Goal: Information Seeking & Learning: Check status

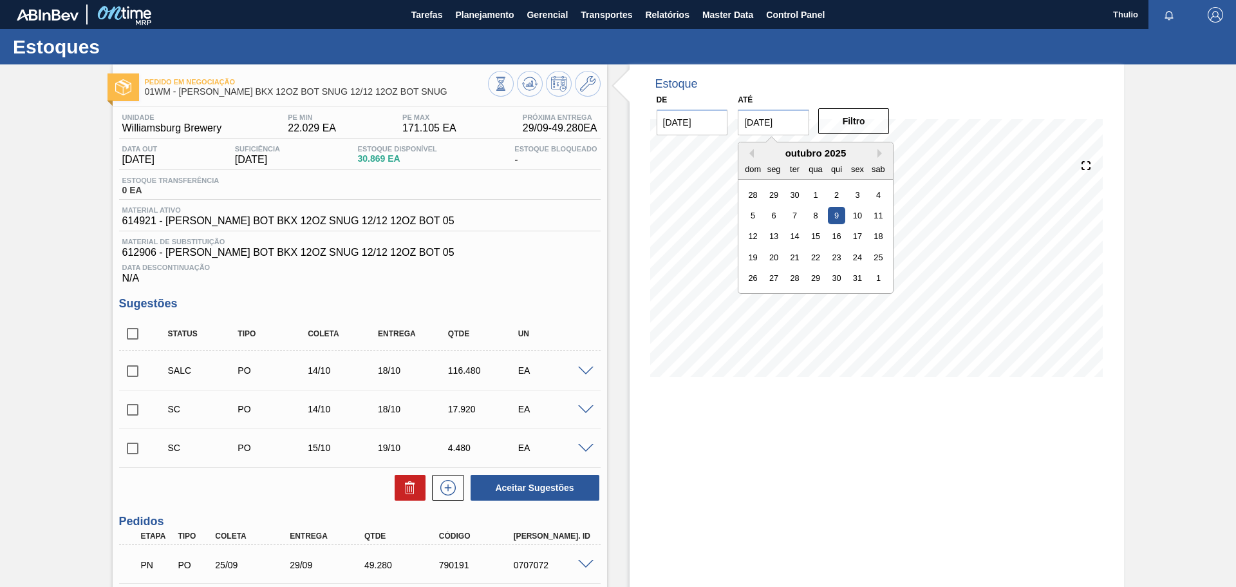
click at [789, 134] on input "09/10/2025" at bounding box center [773, 122] width 71 height 26
click at [800, 257] on div "21" at bounding box center [794, 257] width 17 height 17
type input "[DATE]"
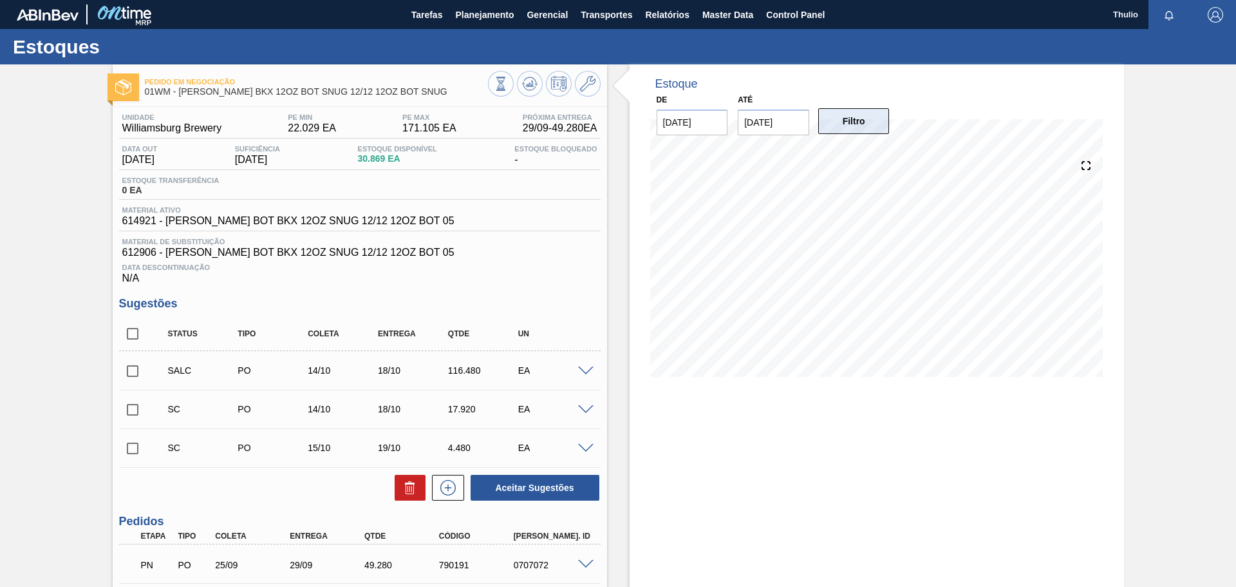
click at [845, 122] on button "Filtro" at bounding box center [853, 121] width 71 height 26
drag, startPoint x: 179, startPoint y: 94, endPoint x: 409, endPoint y: 98, distance: 230.5
click at [409, 98] on div "Pedido em Negociação 01WM - CARR BKX 12OZ BOT SNUG 12/12 12OZ BOT SNUG" at bounding box center [316, 87] width 343 height 29
copy span "CARR BKX 12OZ BOT SNUG 12/12 12OZ BOT SNUG"
drag, startPoint x: 154, startPoint y: 223, endPoint x: 120, endPoint y: 225, distance: 33.5
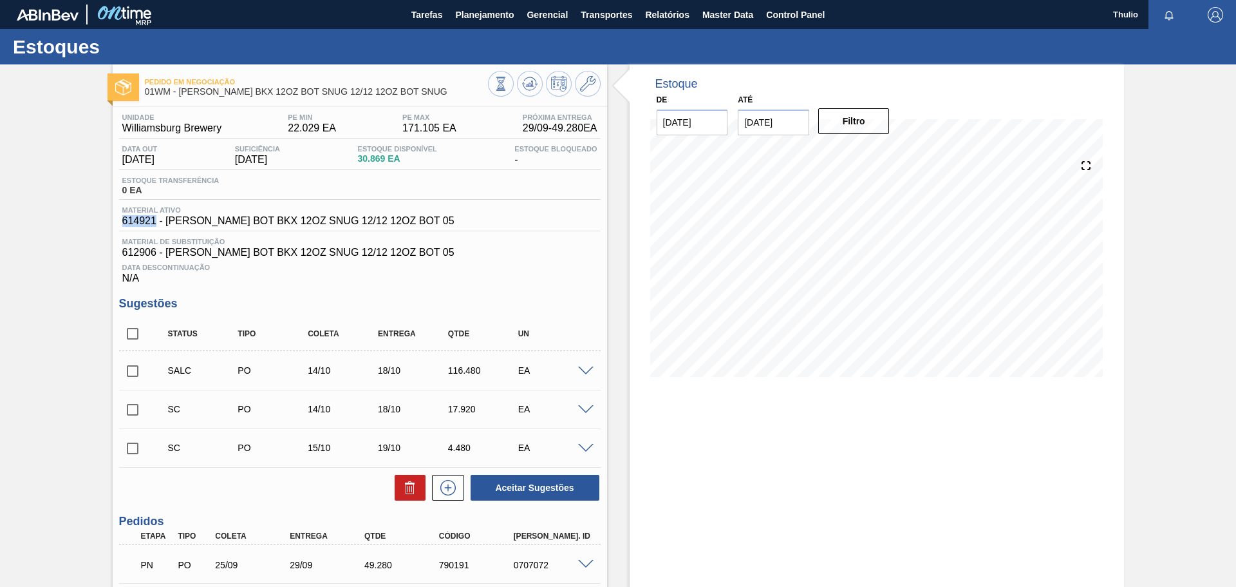
click at [120, 225] on div "Material ativo 614921 - CARR BOT BKX 12OZ SNUG 12/12 12OZ BOT 05" at bounding box center [288, 216] width 339 height 21
copy span "614921"
click at [593, 85] on icon at bounding box center [587, 83] width 15 height 15
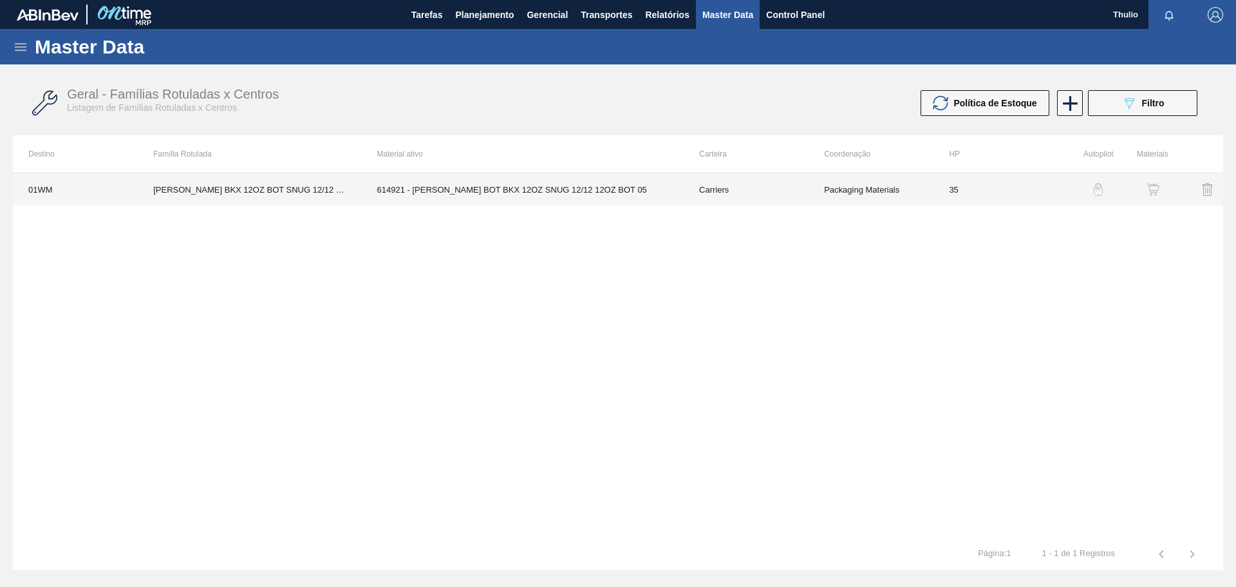
click at [1003, 192] on td "35" at bounding box center [996, 189] width 125 height 32
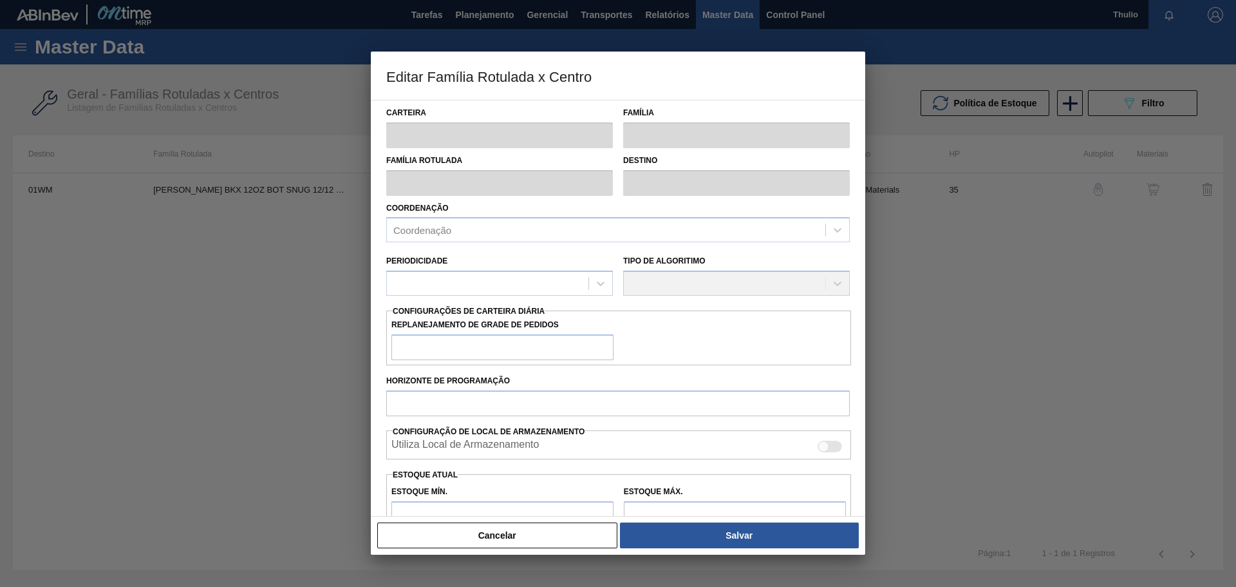
type input "Carriers"
type input "Bottle Carriers"
type input "CARR BKX 12OZ BOT SNUG 12/12 12OZ BOT SNUG"
type input "01WM - Williamsburg Brewery"
type input "35"
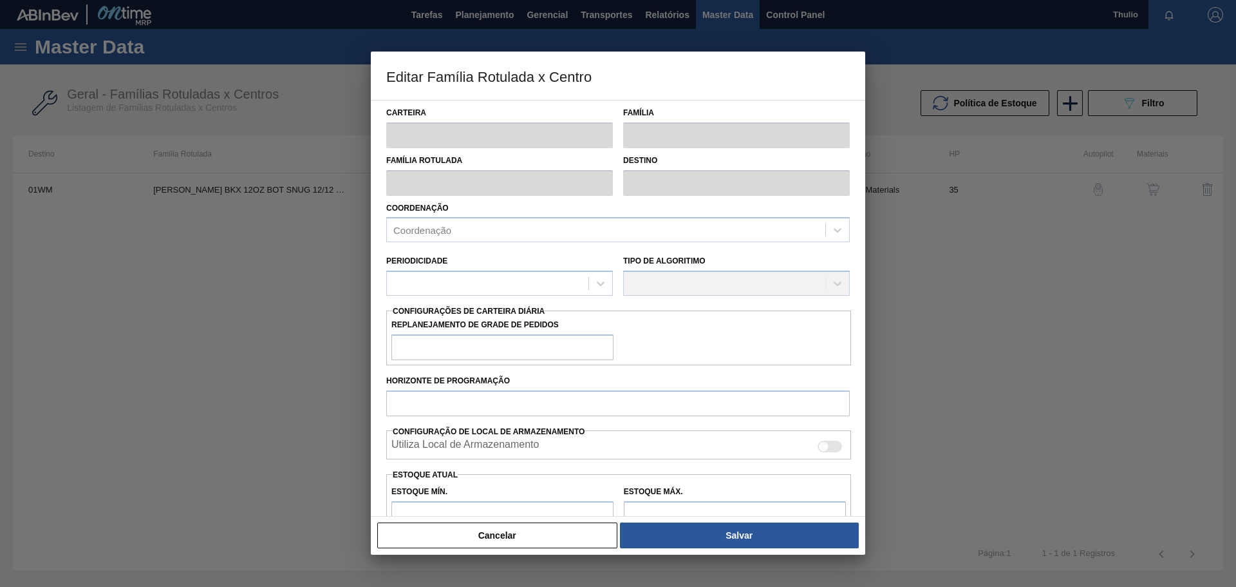
type input "22.029"
type input "171.105"
type input "3"
type input "26.501"
checkbox input "true"
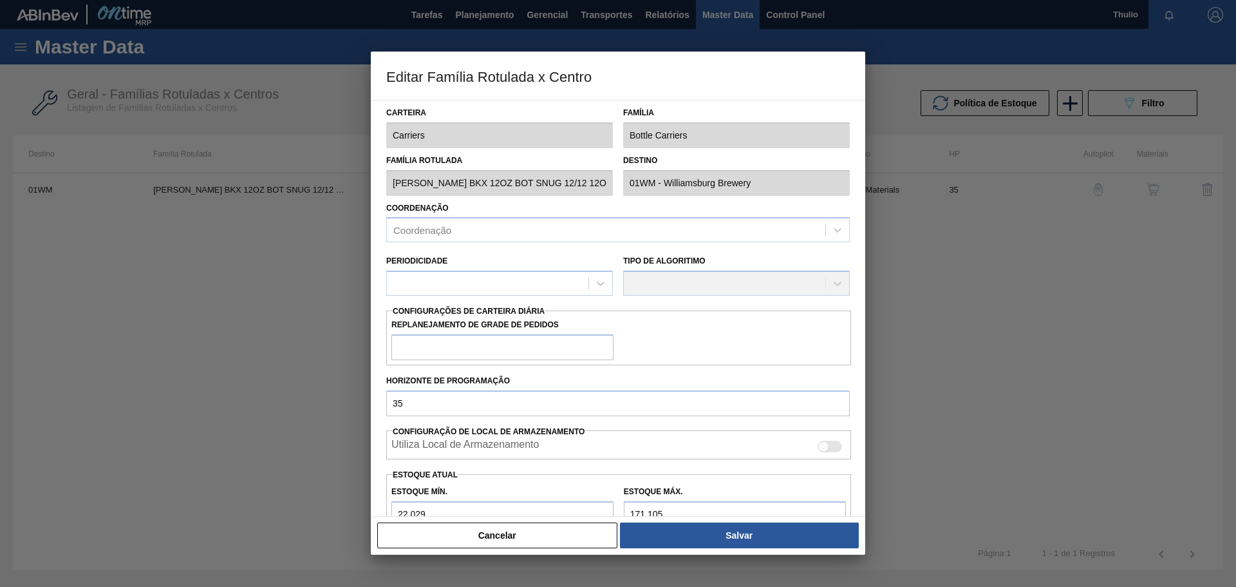
checkbox input "true"
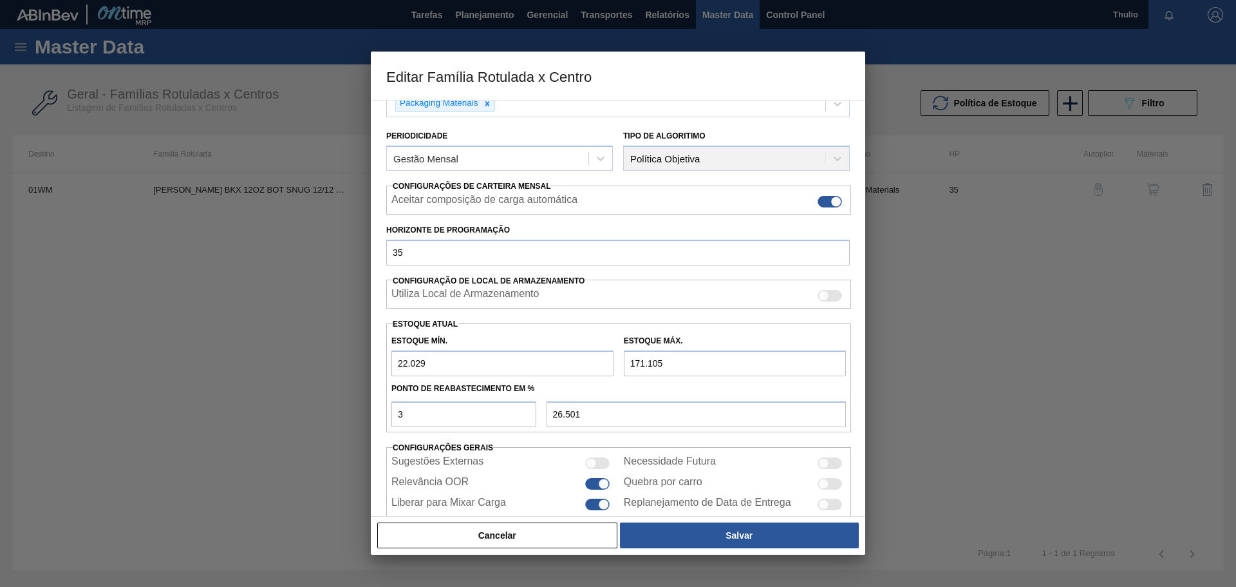
scroll to position [129, 0]
click at [457, 370] on input "22.029" at bounding box center [502, 363] width 222 height 26
click at [688, 362] on input "171.105" at bounding box center [735, 363] width 222 height 26
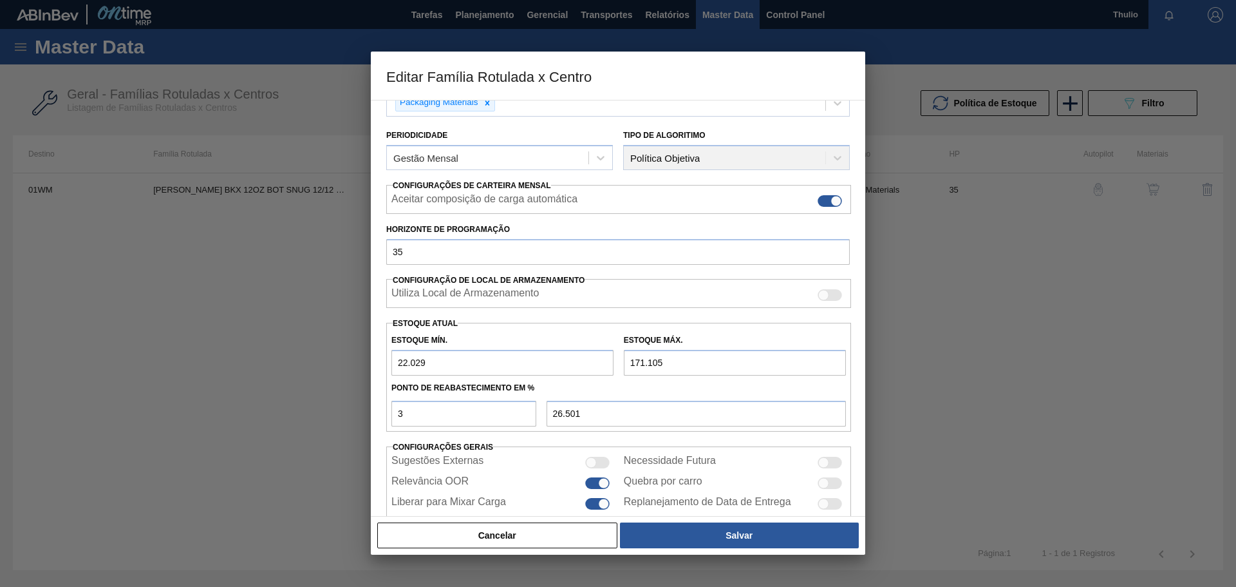
click at [689, 361] on input "171.105" at bounding box center [735, 363] width 222 height 26
click at [496, 412] on input "3" at bounding box center [463, 413] width 145 height 26
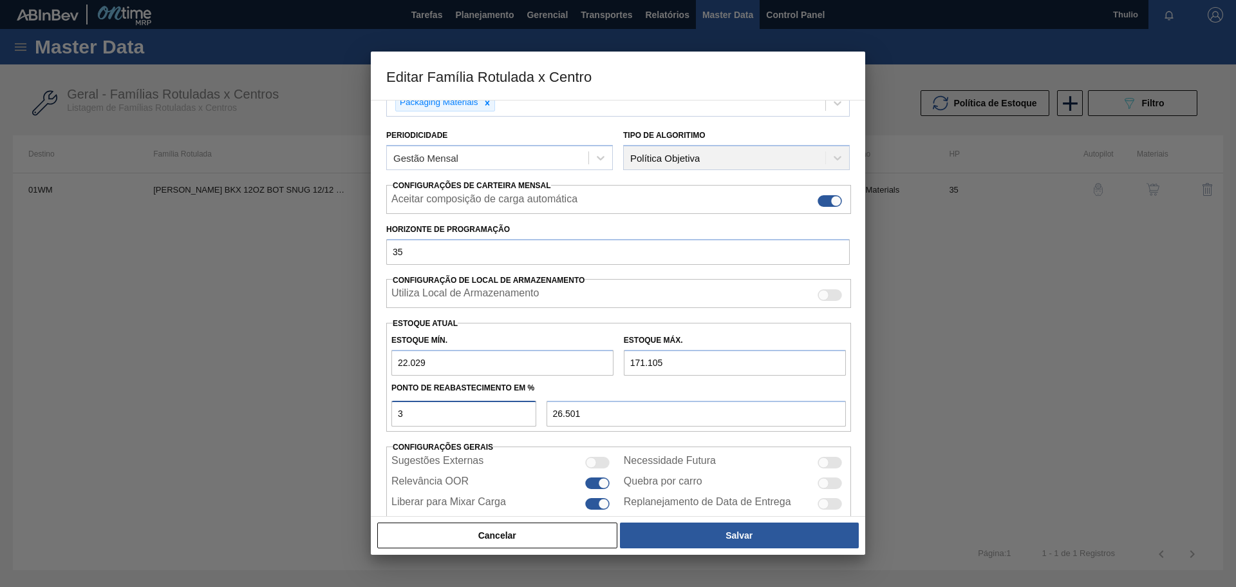
click at [496, 412] on input "3" at bounding box center [463, 413] width 145 height 26
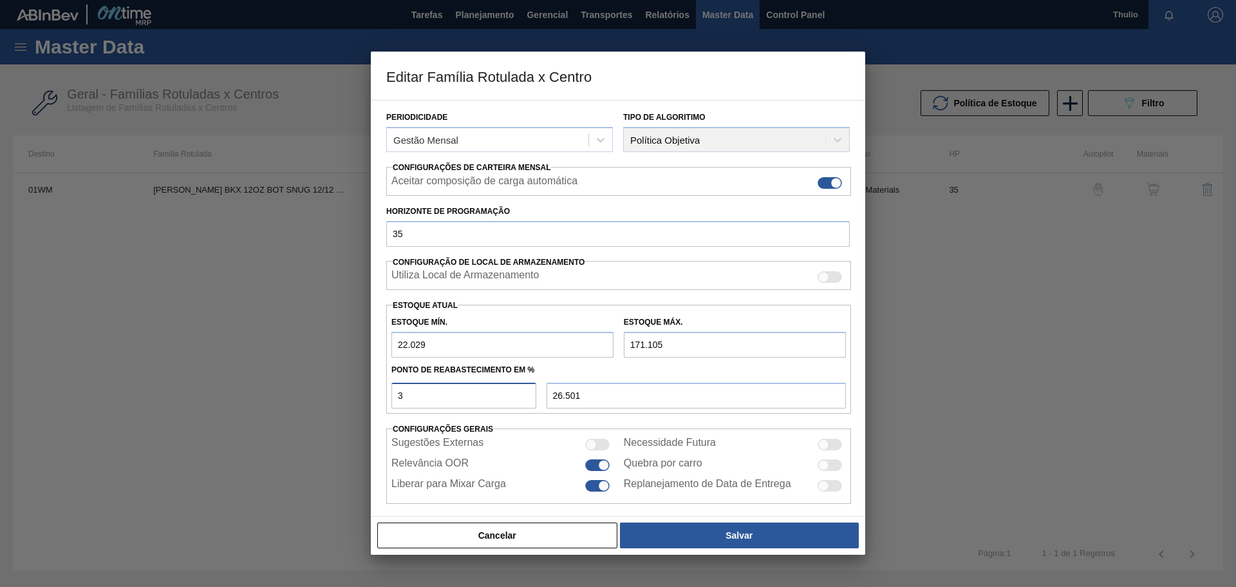
scroll to position [156, 0]
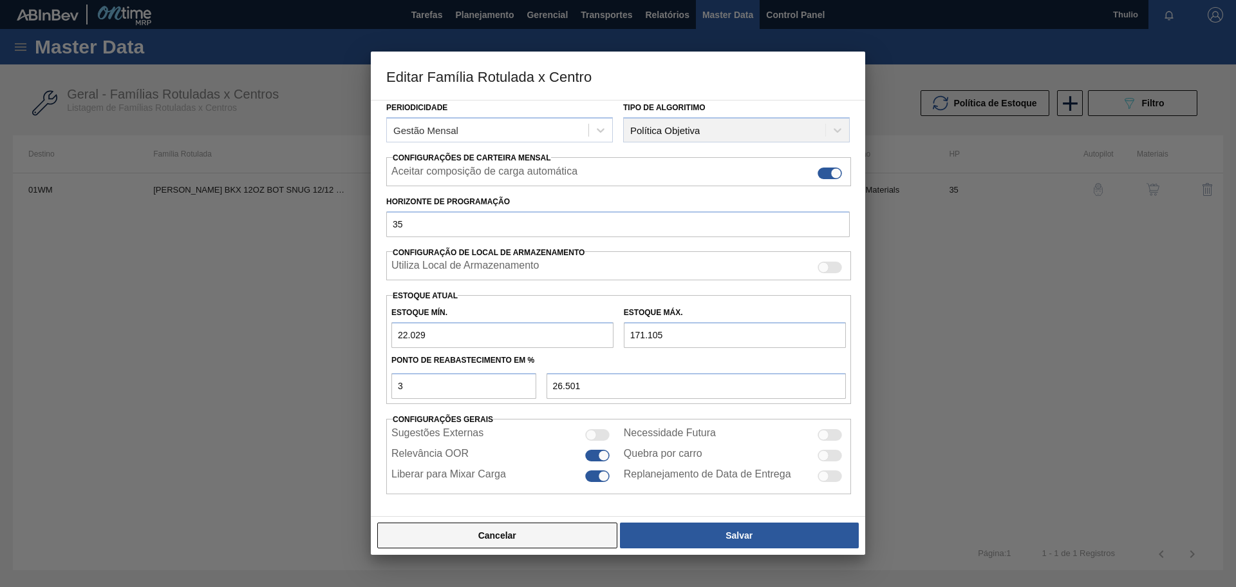
click at [474, 539] on button "Cancelar" at bounding box center [497, 535] width 240 height 26
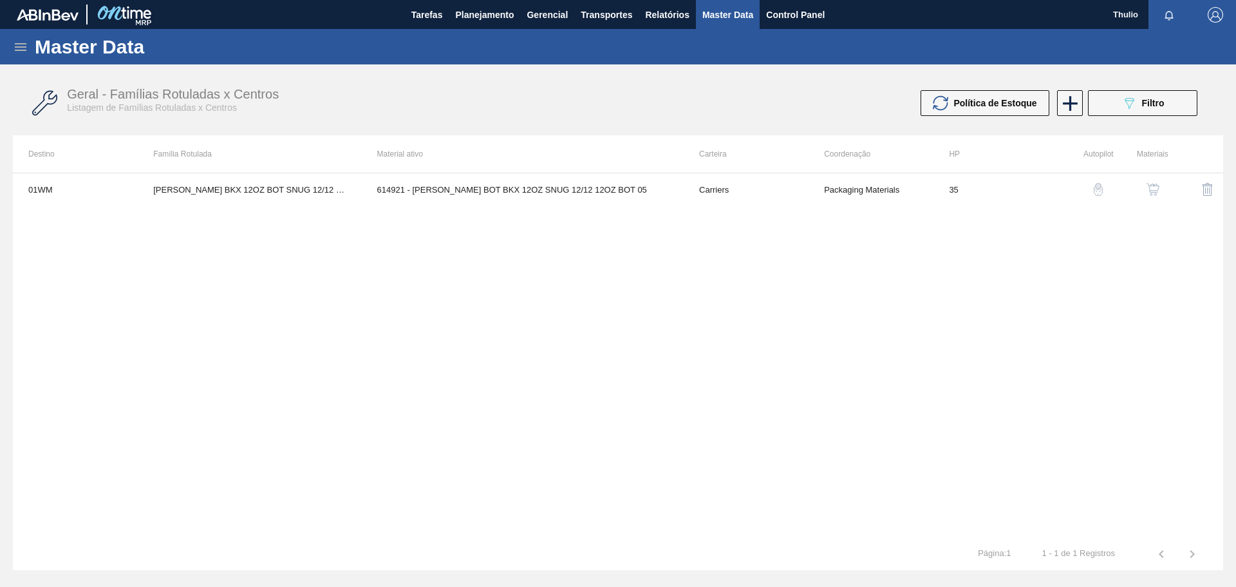
click at [858, 337] on div "01WM CARR BKX 12OZ BOT SNUG 12/12 12OZ BOT SNUG 614921 - CARR BOT BKX 12OZ SNUG…" at bounding box center [618, 355] width 1210 height 365
click at [1154, 190] on img "button" at bounding box center [1153, 189] width 13 height 13
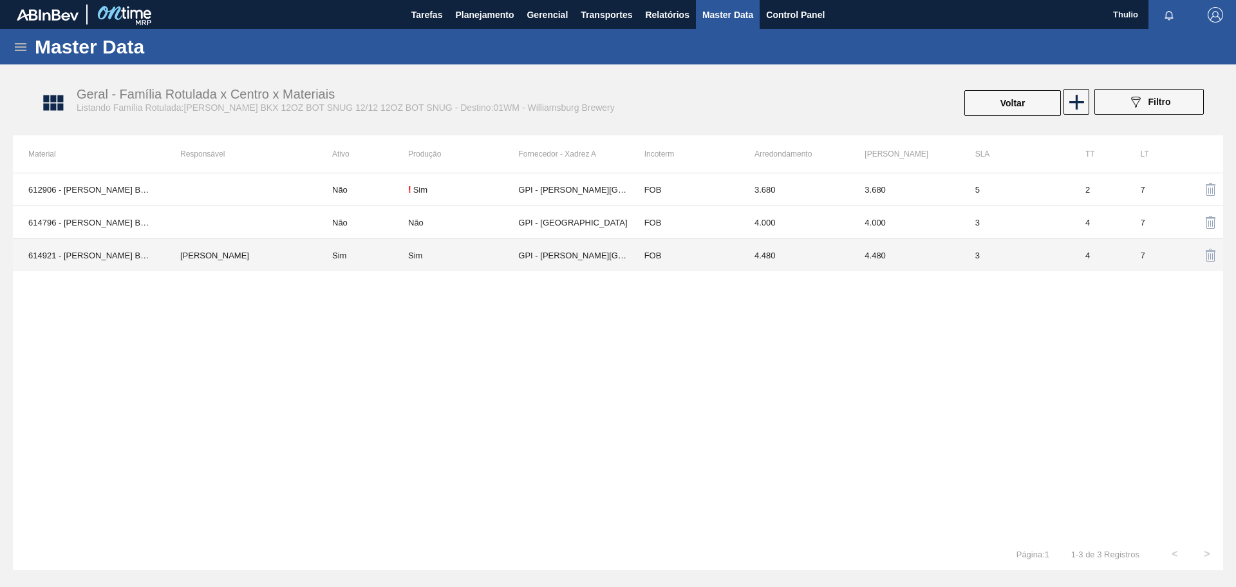
click at [502, 264] on td "Sim" at bounding box center [463, 255] width 110 height 33
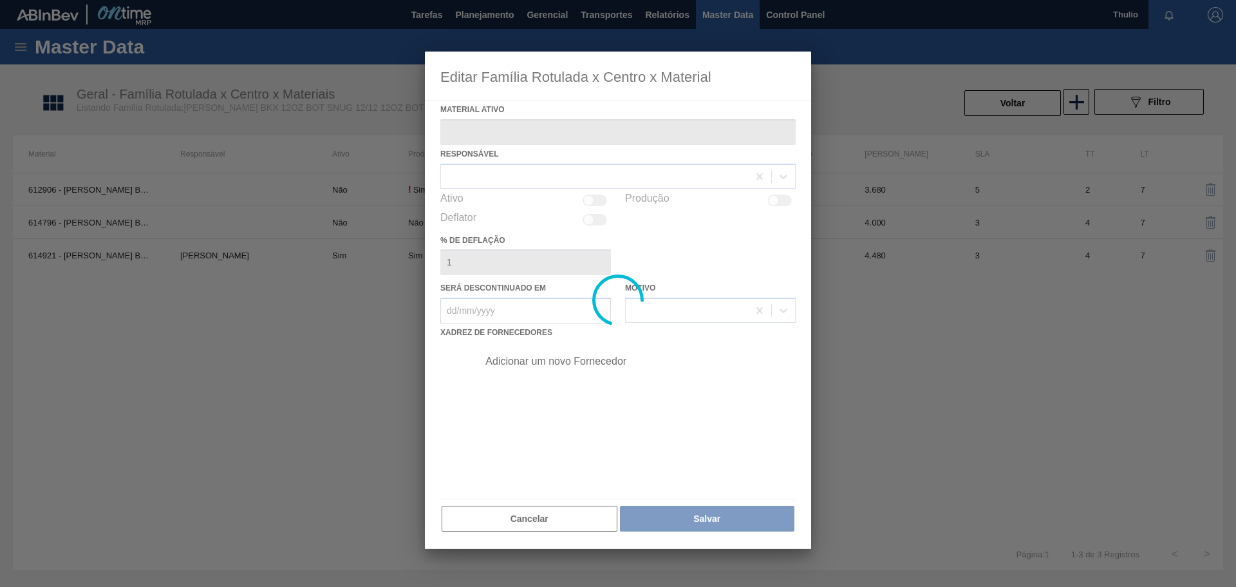
type ativo "614921 - [PERSON_NAME] BOT BKX 12OZ SNUG 12/12 12OZ BOT 05"
checkbox input "true"
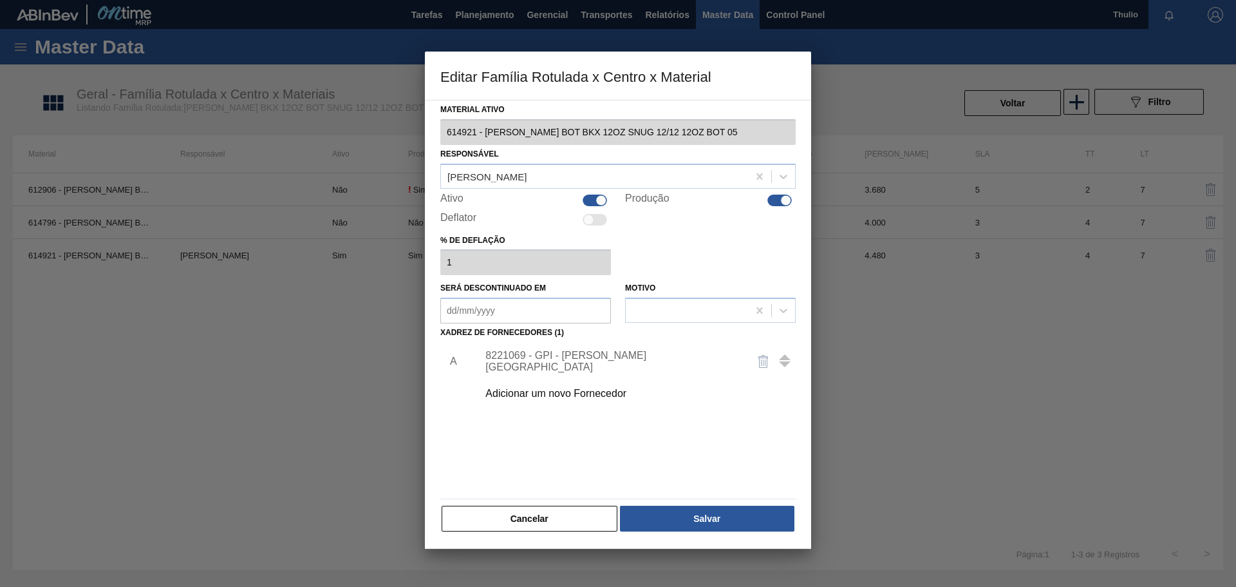
click at [610, 363] on div "8221069 - GPI - W. Monroe" at bounding box center [611, 361] width 252 height 23
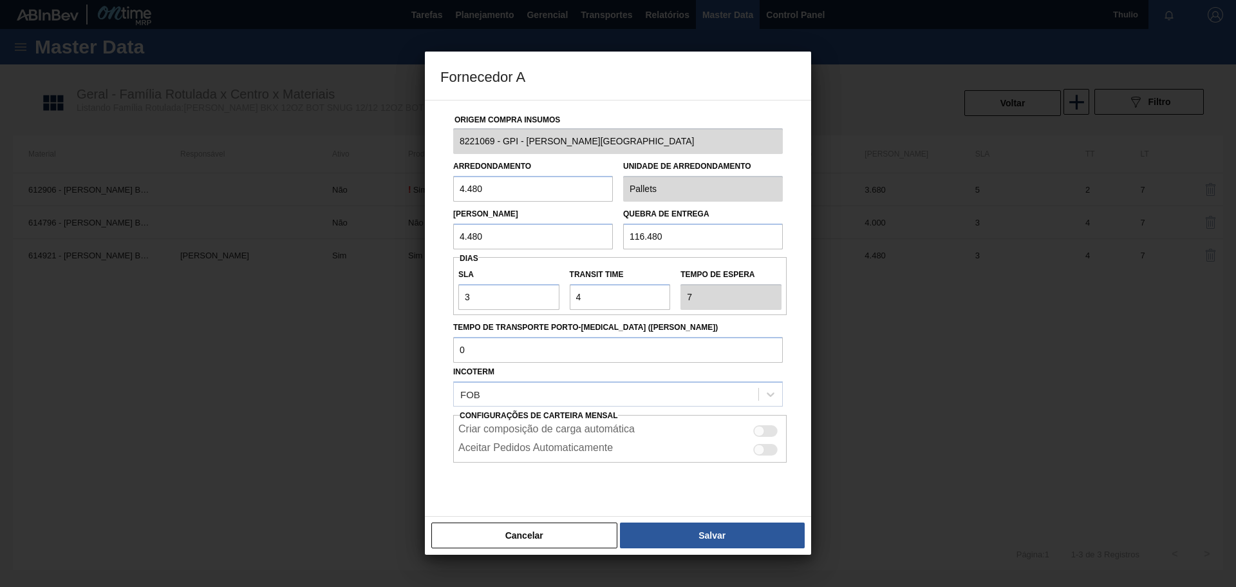
click at [516, 183] on input "4.480" at bounding box center [533, 189] width 160 height 26
click at [514, 238] on input "4.480" at bounding box center [533, 236] width 160 height 26
click at [639, 241] on input "116.480" at bounding box center [703, 236] width 160 height 26
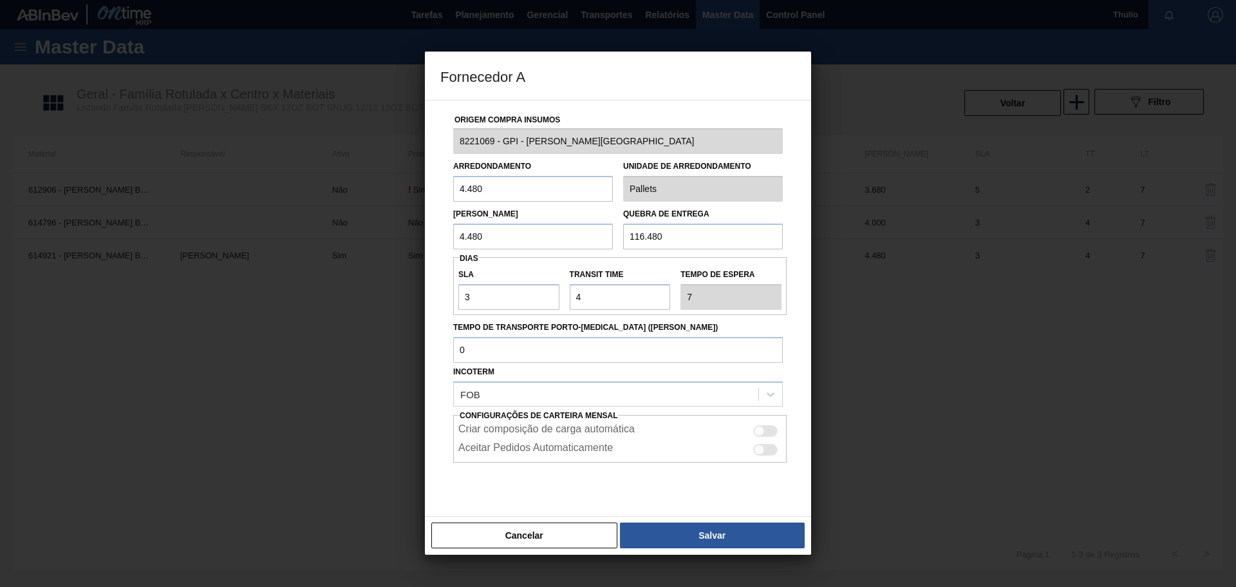
click at [639, 241] on input "116.480" at bounding box center [703, 236] width 160 height 26
click at [482, 293] on input "3" at bounding box center [508, 297] width 101 height 26
click at [496, 191] on input "4.480" at bounding box center [533, 189] width 160 height 26
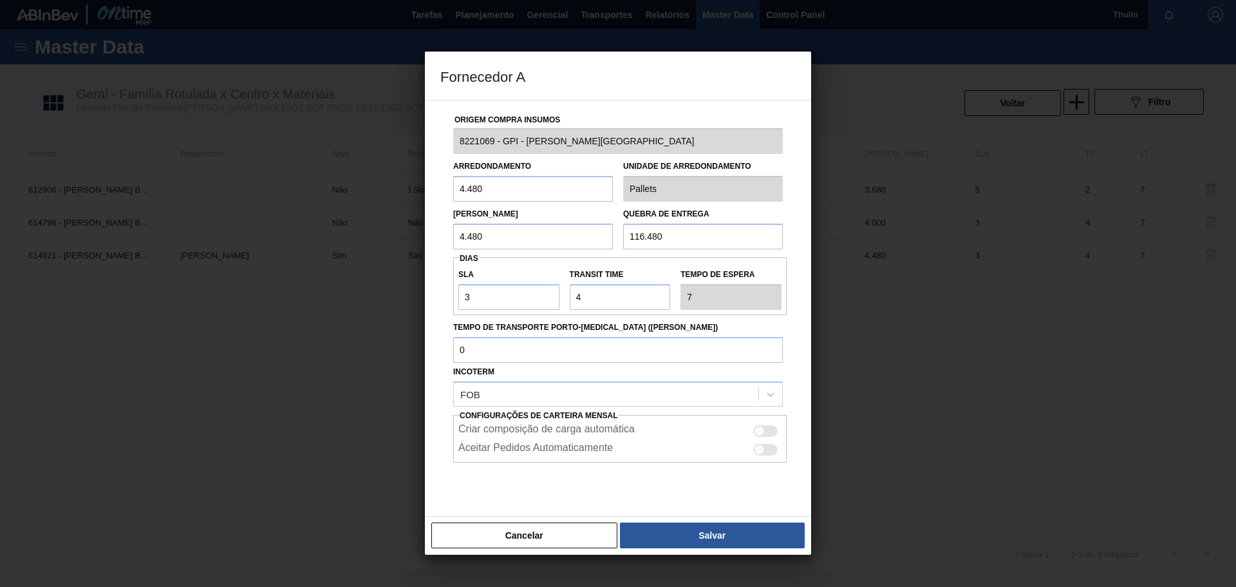
click at [496, 191] on input "4.480" at bounding box center [533, 189] width 160 height 26
click at [663, 241] on input "116.480" at bounding box center [703, 236] width 160 height 26
click at [525, 531] on button "Cancelar" at bounding box center [524, 535] width 186 height 26
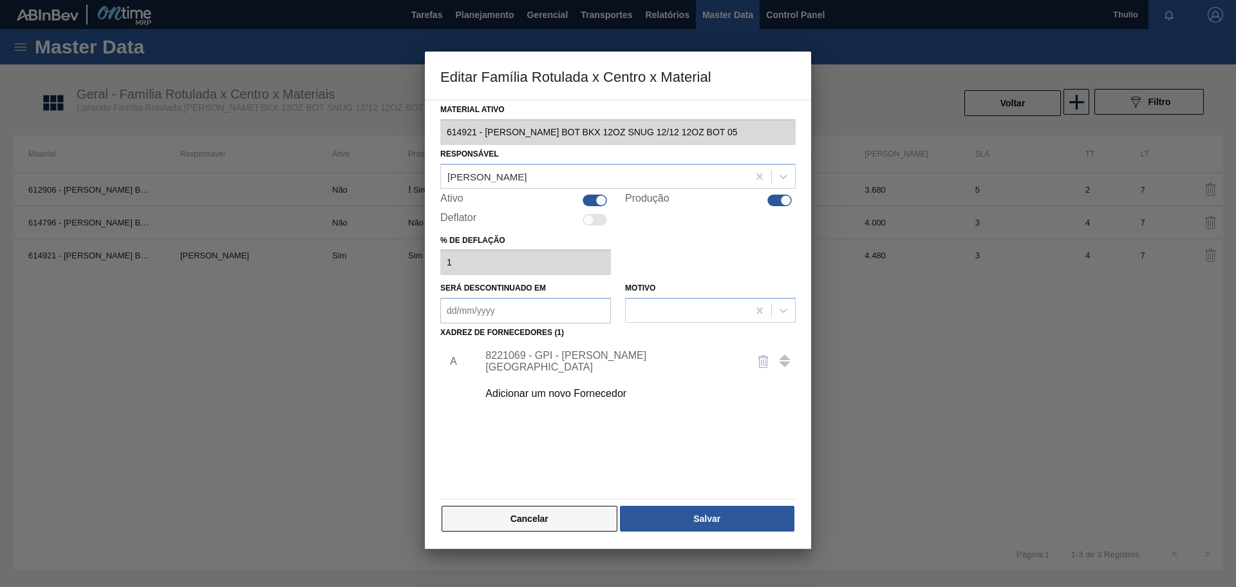
click at [505, 529] on button "Cancelar" at bounding box center [530, 518] width 176 height 26
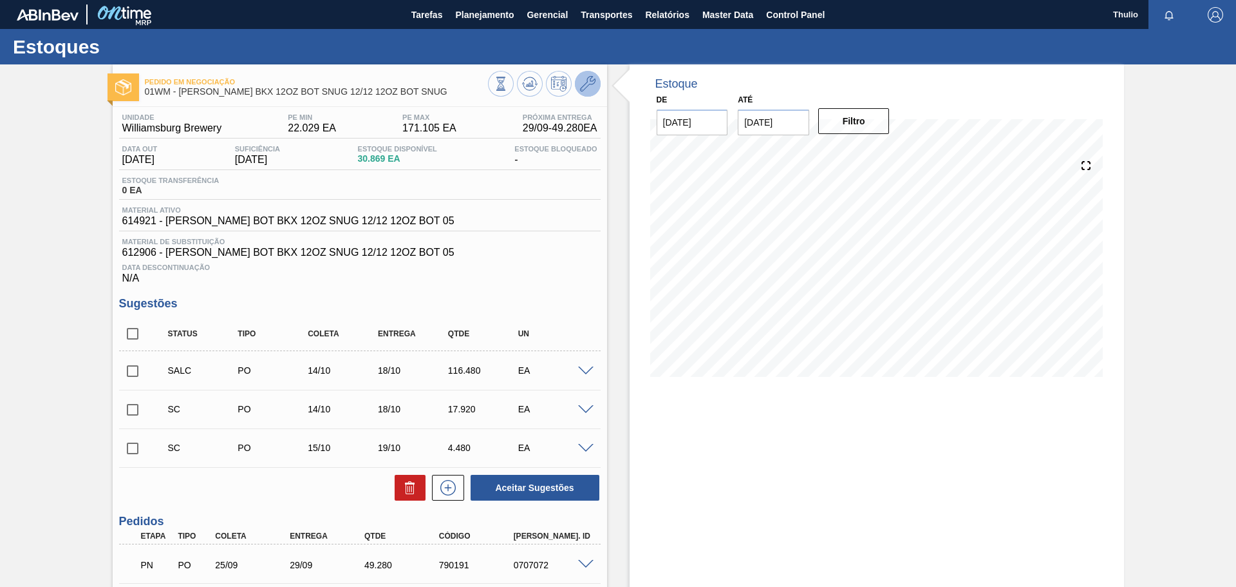
click at [586, 82] on icon at bounding box center [587, 83] width 15 height 15
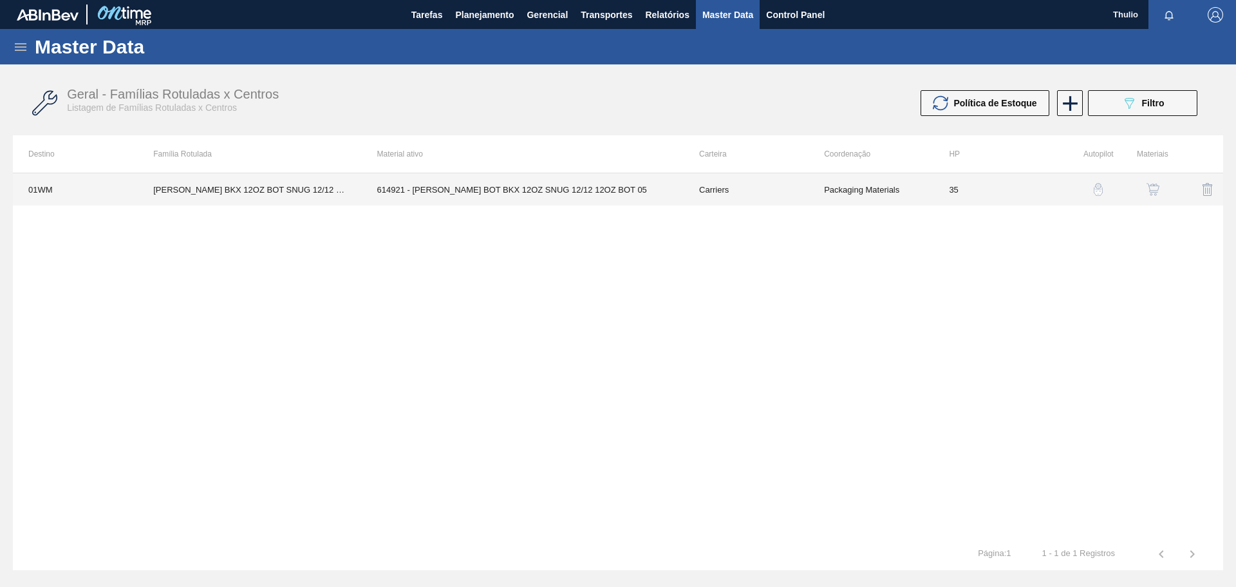
click at [574, 200] on td "614921 - [PERSON_NAME] BOT BKX 12OZ SNUG 12/12 12OZ BOT 05" at bounding box center [523, 189] width 322 height 32
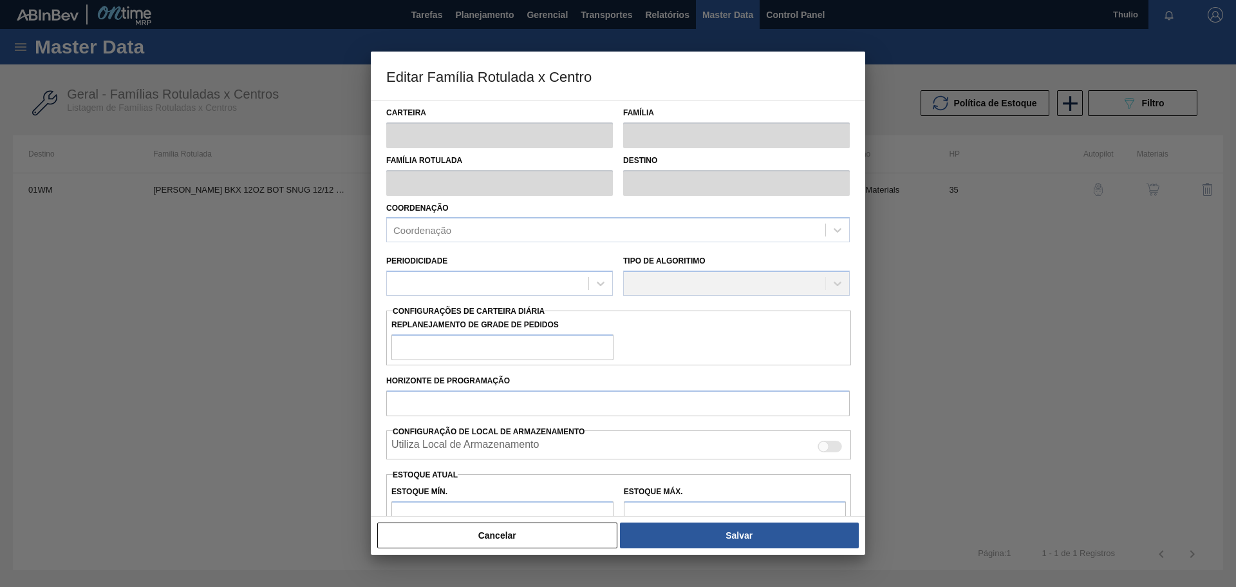
type input "Carriers"
type input "Bottle Carriers"
type input "CARR BKX 12OZ BOT SNUG 12/12 12OZ BOT SNUG"
type input "01WM - Williamsburg Brewery"
type input "35"
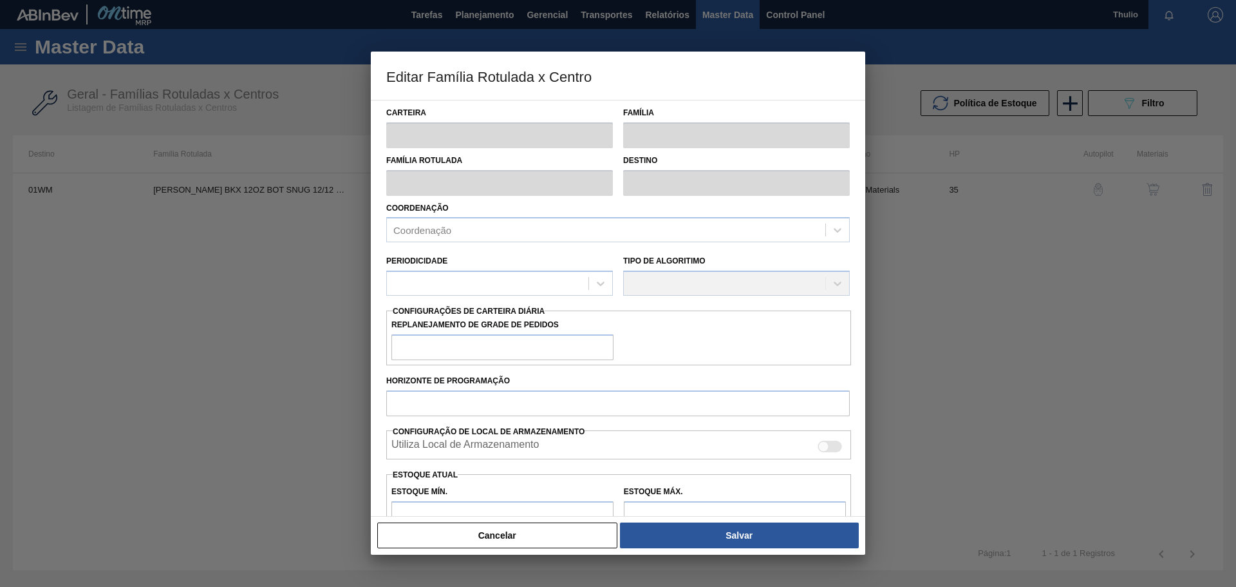
type input "22.029"
type input "171.105"
type input "3"
type input "26.501"
checkbox input "true"
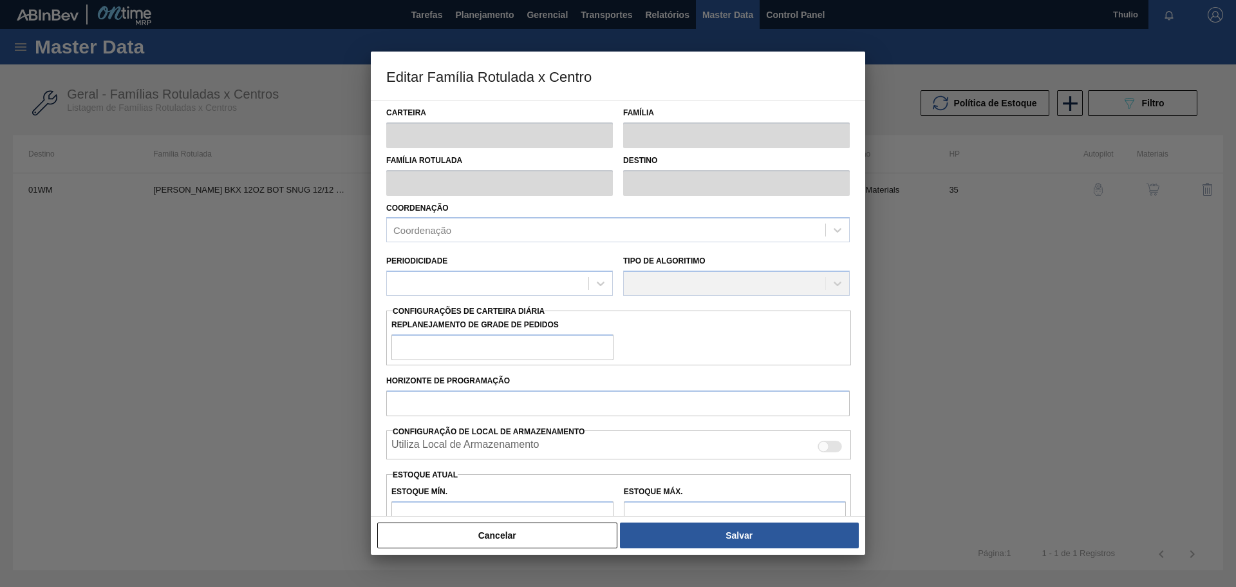
checkbox input "true"
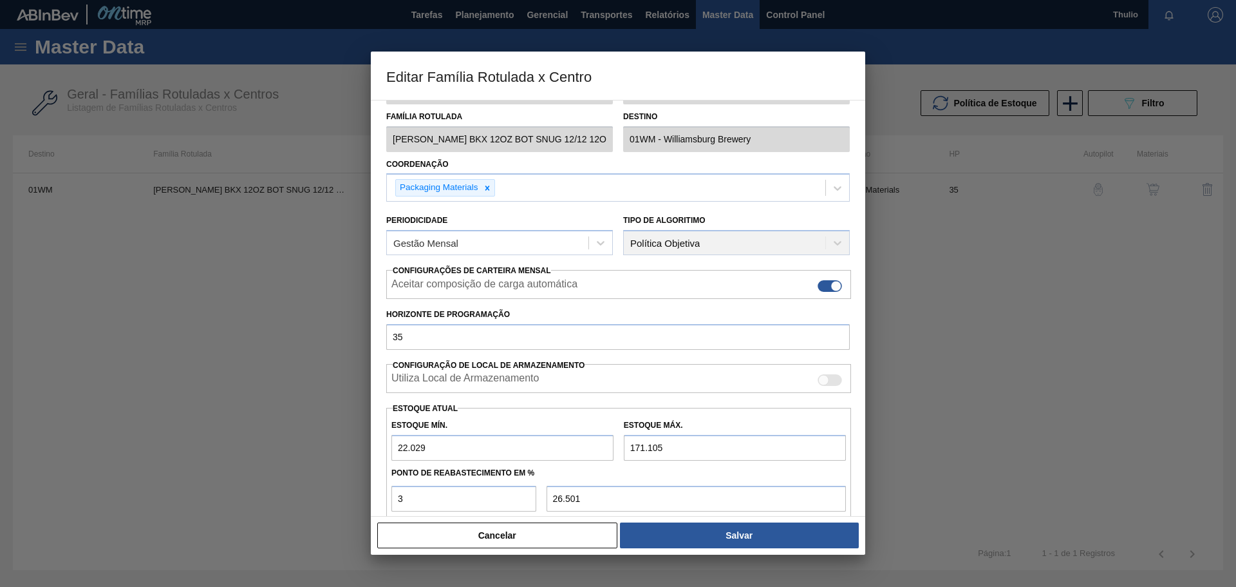
scroll to position [64, 0]
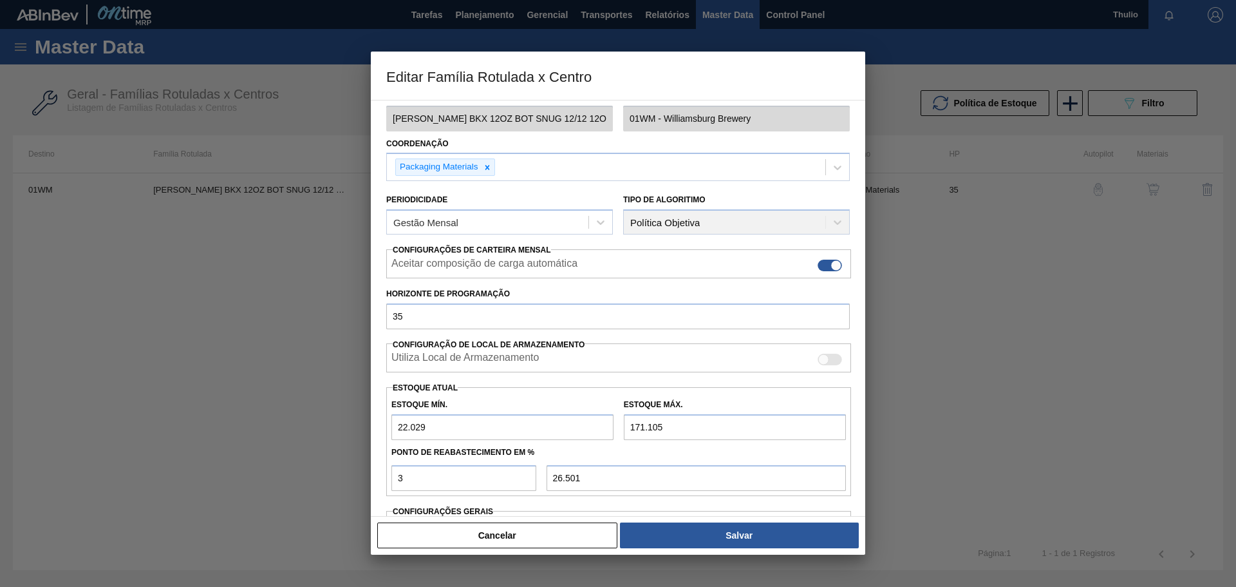
click at [458, 424] on input "22.029" at bounding box center [502, 427] width 222 height 26
click at [696, 429] on input "171.105" at bounding box center [735, 427] width 222 height 26
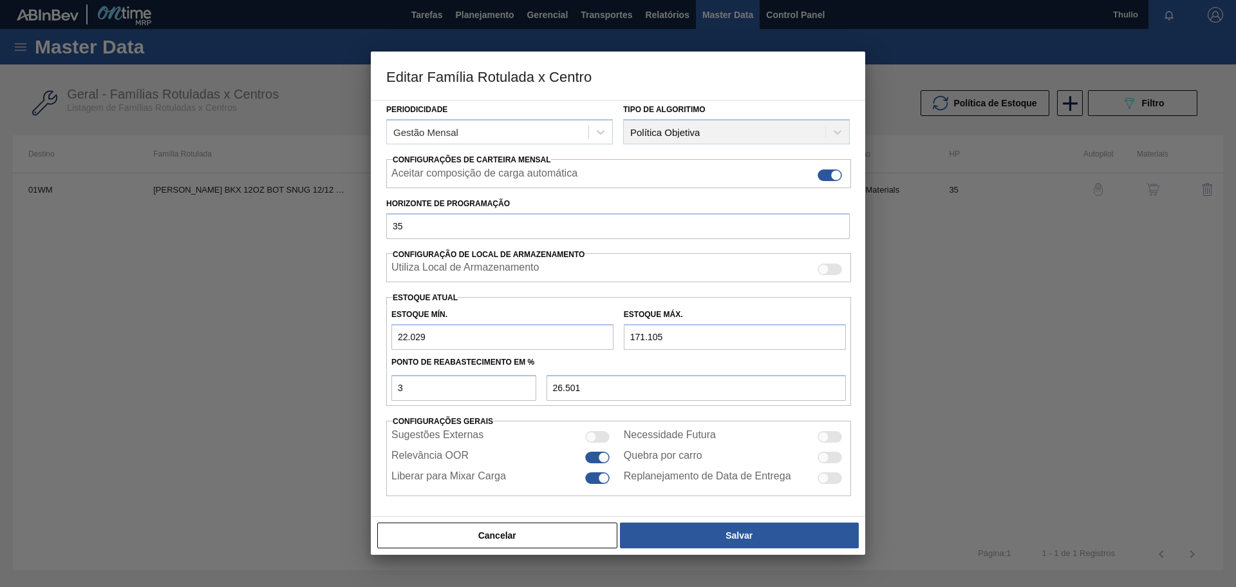
scroll to position [156, 0]
click at [462, 536] on button "Cancelar" at bounding box center [497, 535] width 240 height 26
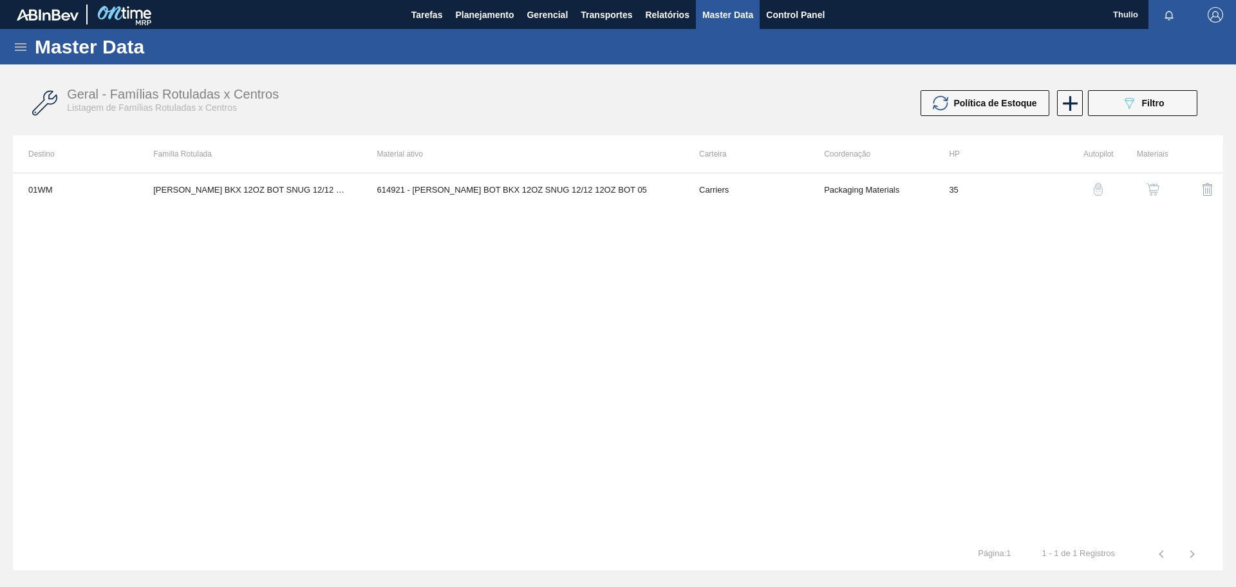
click at [1149, 193] on img "button" at bounding box center [1153, 189] width 13 height 13
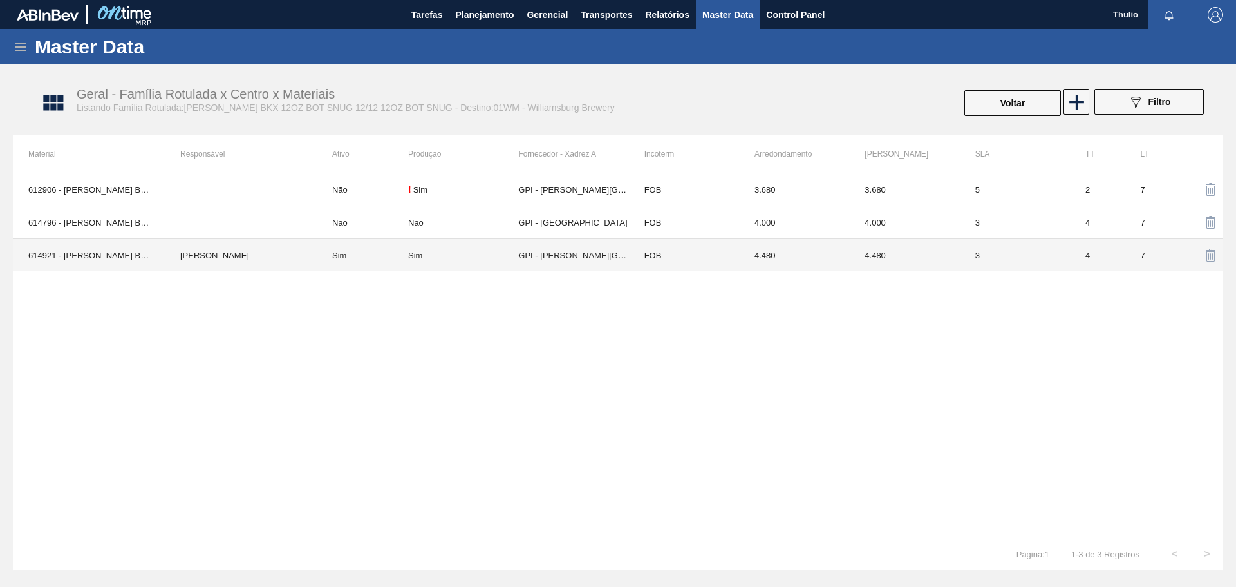
click at [659, 259] on td "FOB" at bounding box center [684, 255] width 110 height 33
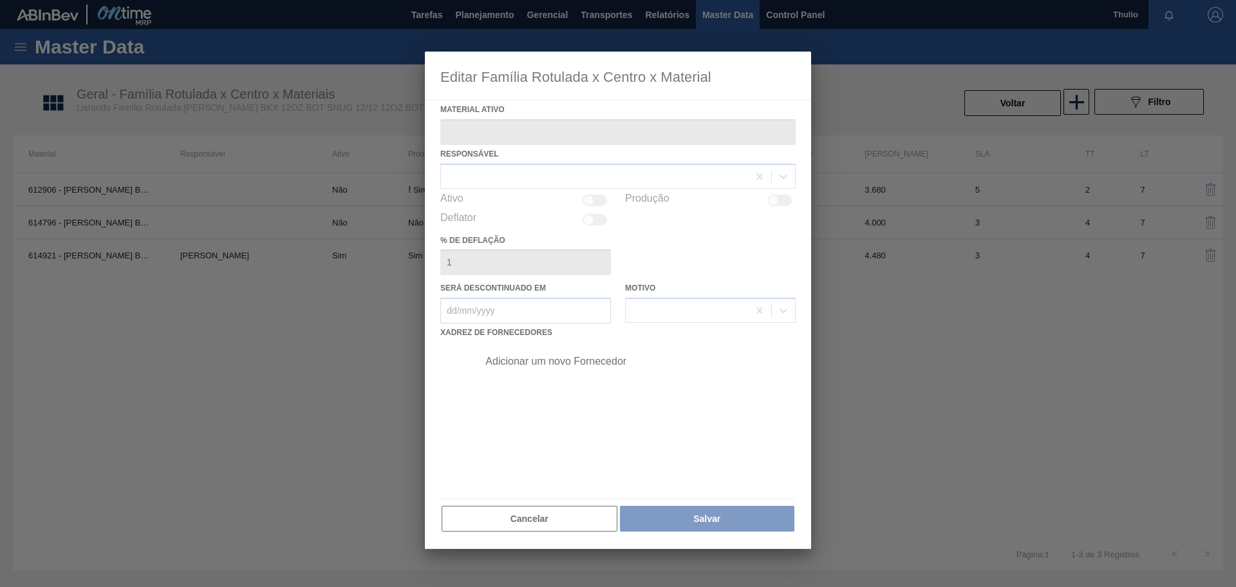
type ativo "614921 - [PERSON_NAME] BOT BKX 12OZ SNUG 12/12 12OZ BOT 05"
checkbox input "true"
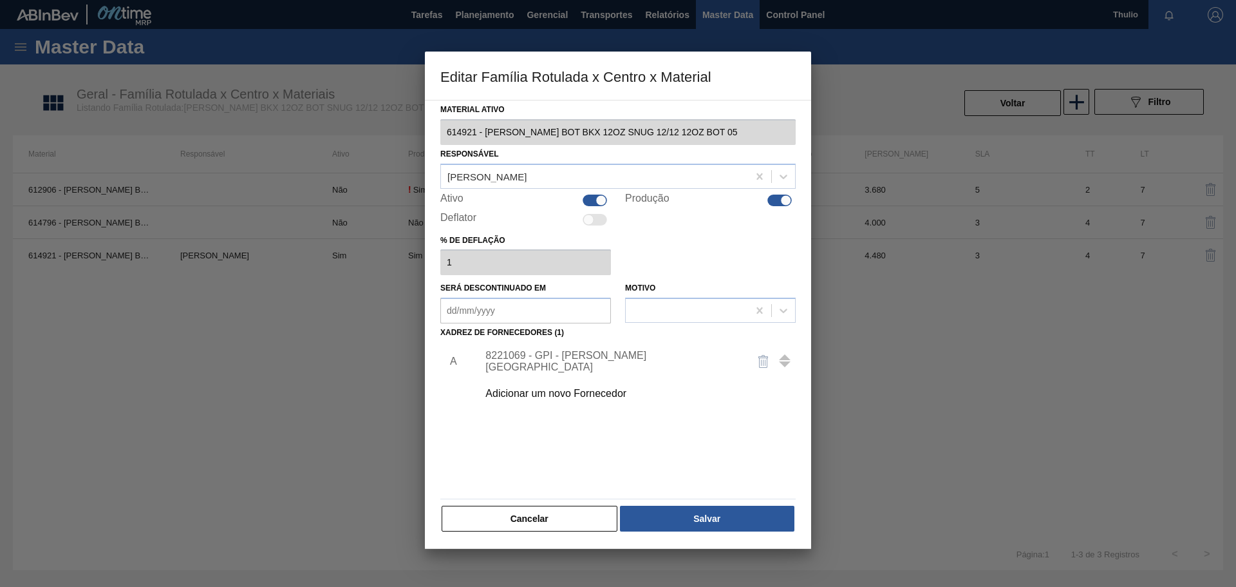
click at [554, 364] on div "8221069 - GPI - W. Monroe" at bounding box center [611, 361] width 252 height 23
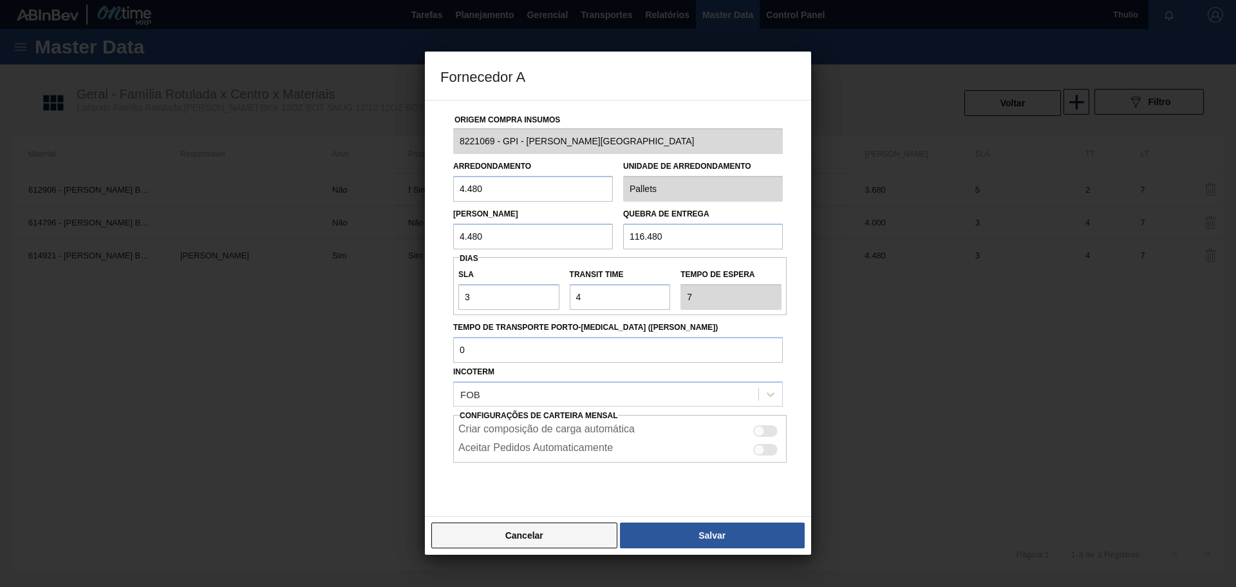
click at [487, 538] on button "Cancelar" at bounding box center [524, 535] width 186 height 26
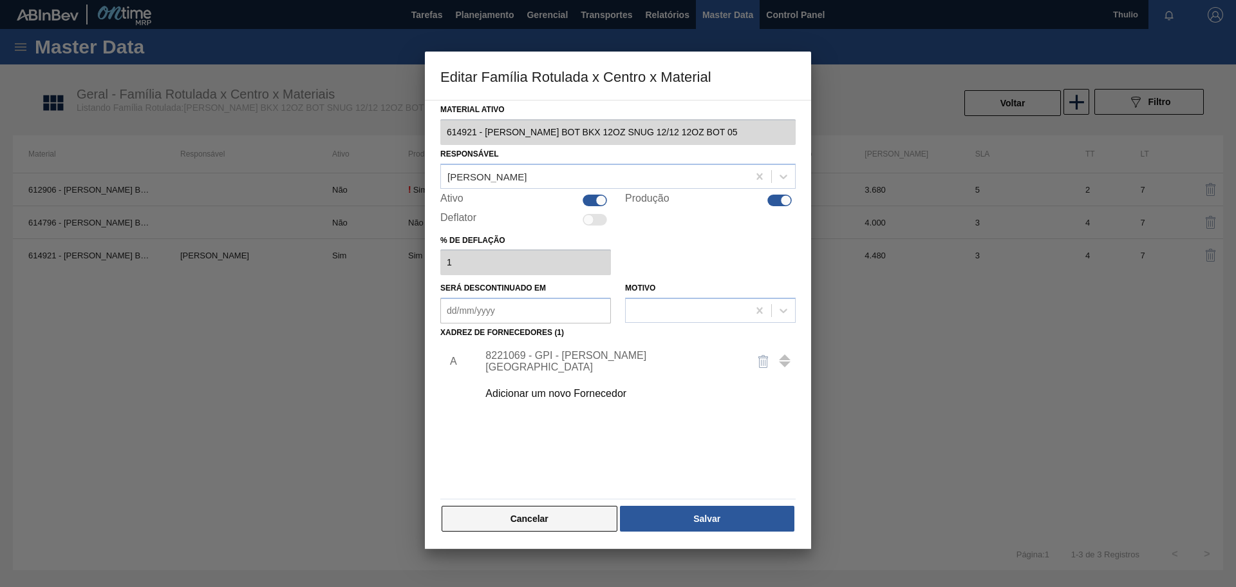
click at [461, 526] on button "Cancelar" at bounding box center [530, 518] width 176 height 26
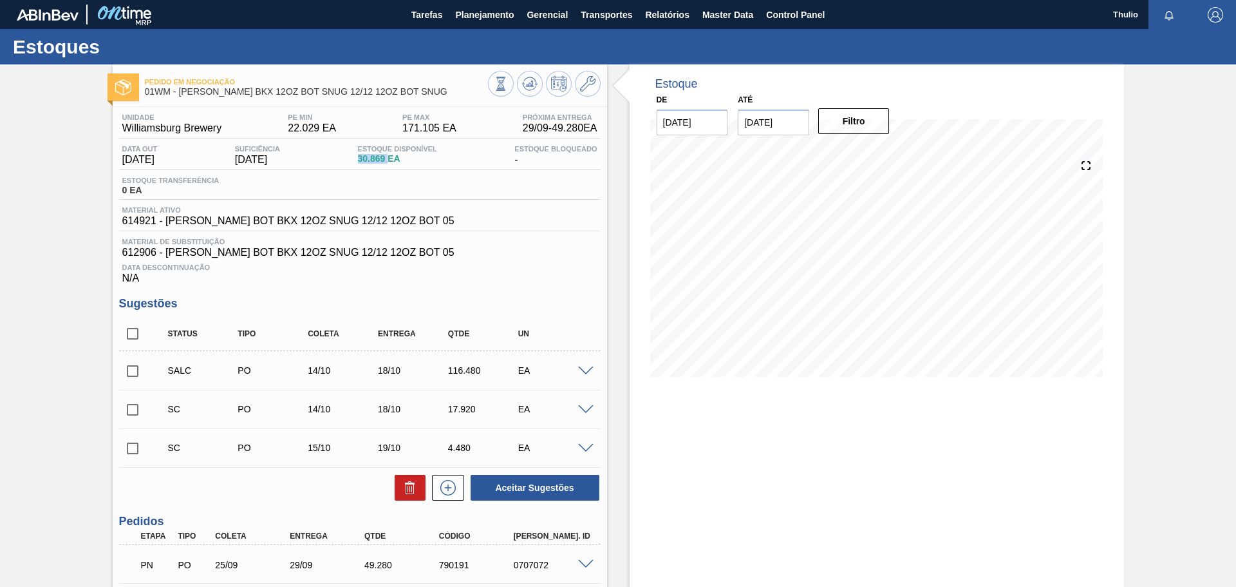
drag, startPoint x: 370, startPoint y: 158, endPoint x: 394, endPoint y: 158, distance: 23.8
click at [394, 158] on div "Estoque Disponível 30.869 EA" at bounding box center [398, 155] width 86 height 21
copy span "30.869"
click at [589, 88] on icon at bounding box center [587, 83] width 15 height 15
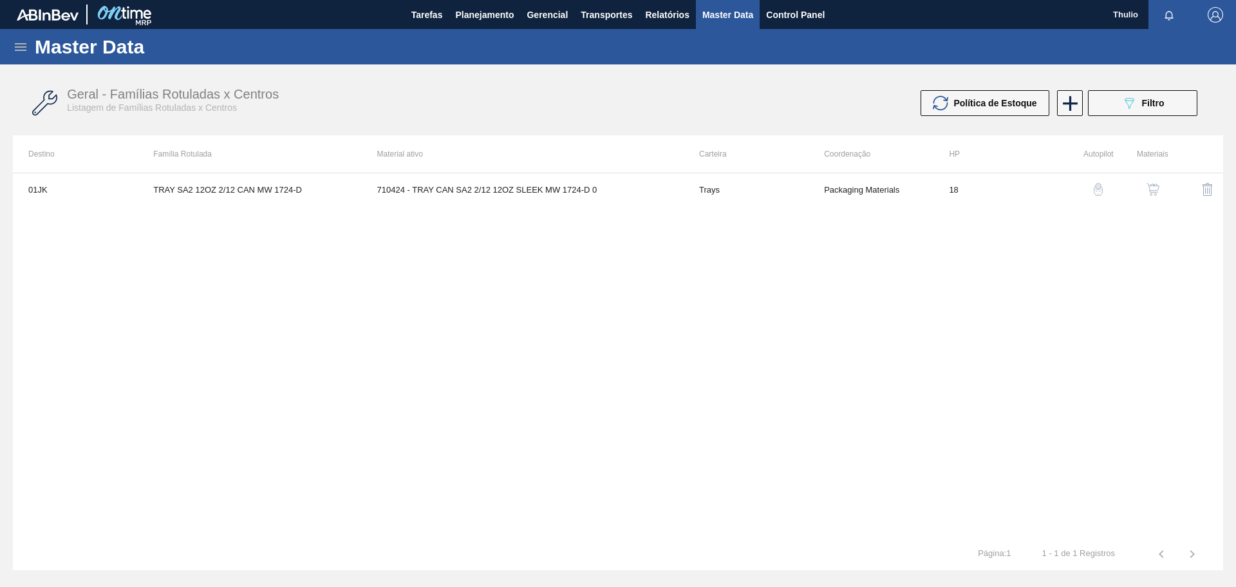
click at [26, 53] on icon at bounding box center [20, 46] width 15 height 15
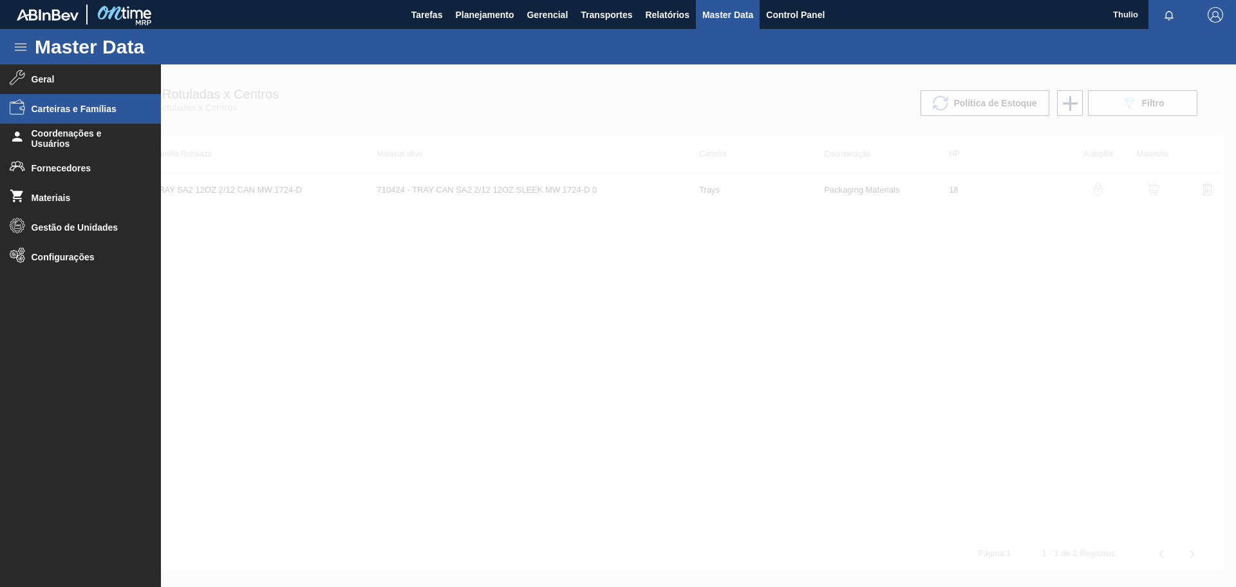
click at [89, 113] on span "Carteiras e Famílias" at bounding box center [85, 109] width 106 height 10
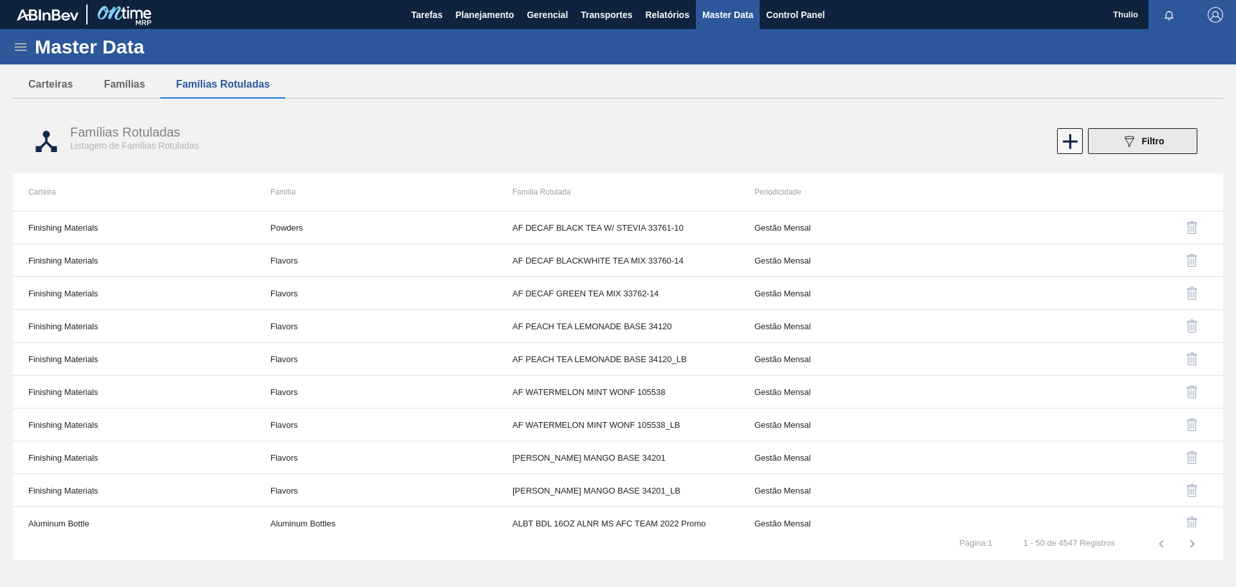
click at [1151, 145] on span "Filtro" at bounding box center [1153, 141] width 23 height 10
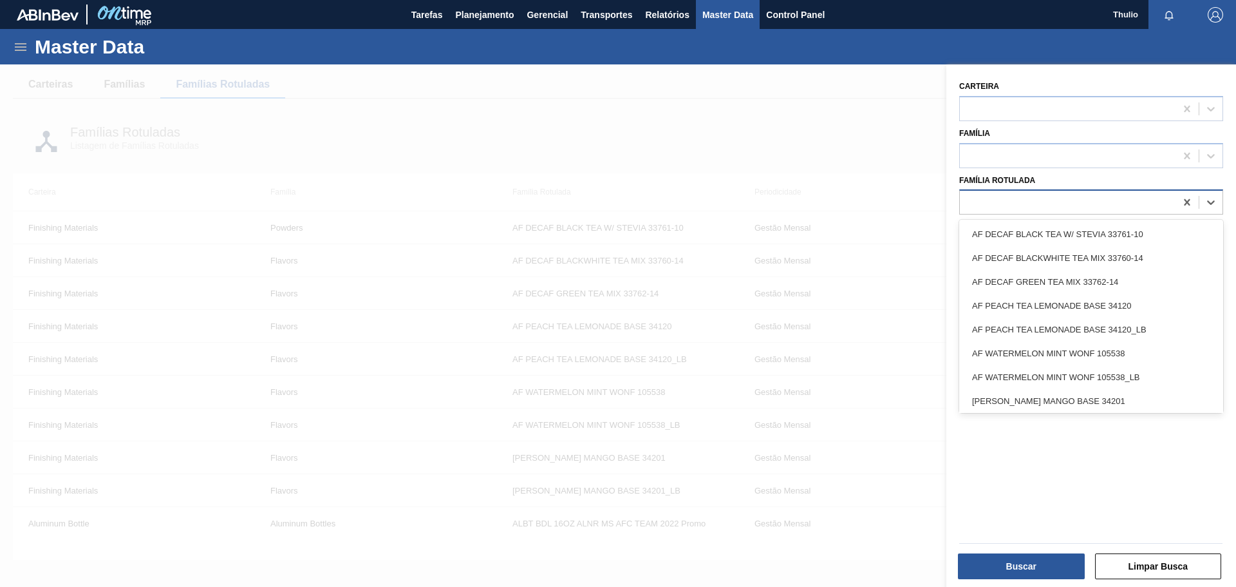
click at [1023, 195] on div at bounding box center [1091, 201] width 264 height 25
paste Rotulada "CARR BKX 12OZ BOT SNUG 12/12 12OZ BOT SNUG"
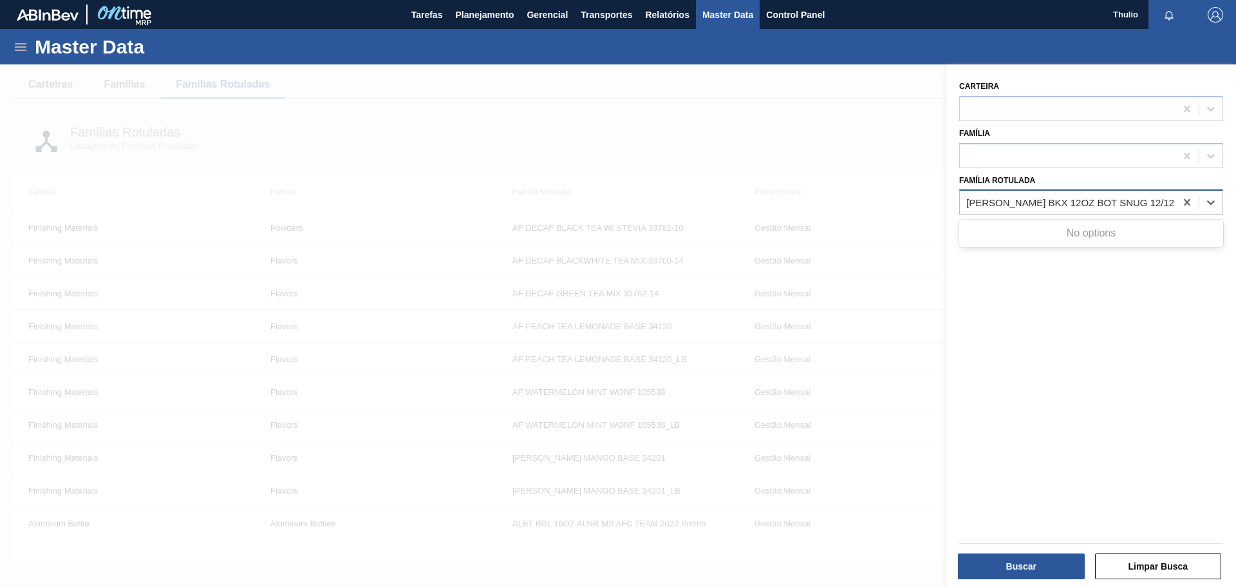
scroll to position [0, 29]
type Rotulada "CARR BKX 12OZ BOT SNUG 12/12 12OZ BOT SNUG"
click at [1185, 206] on icon at bounding box center [1187, 202] width 13 height 13
click at [26, 52] on icon at bounding box center [20, 46] width 15 height 15
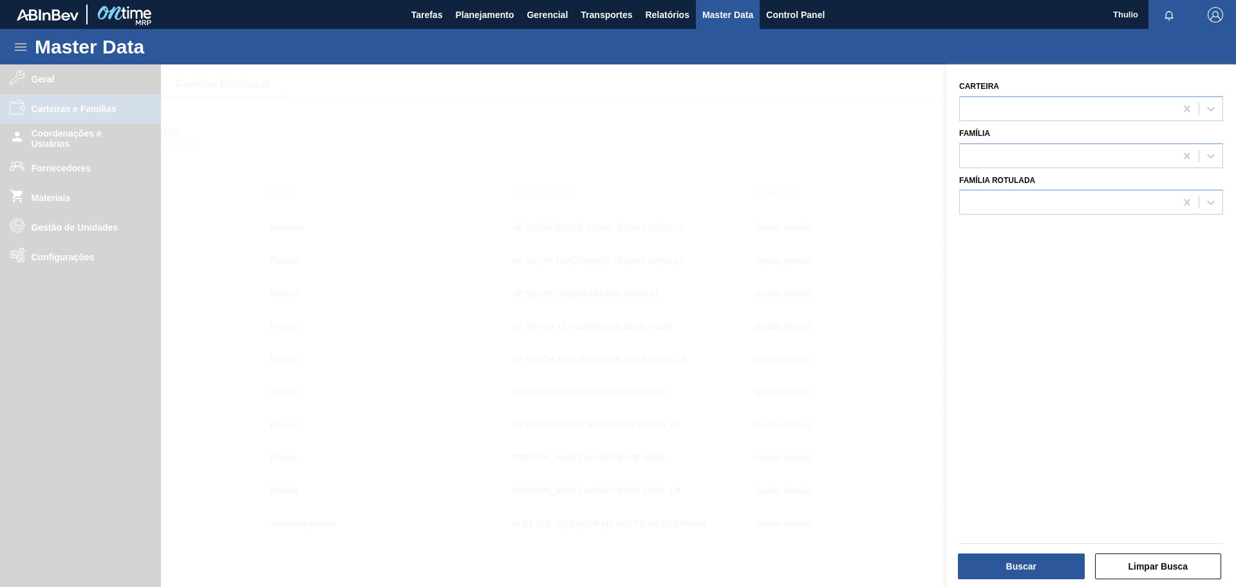
click at [382, 158] on div at bounding box center [618, 357] width 1236 height 587
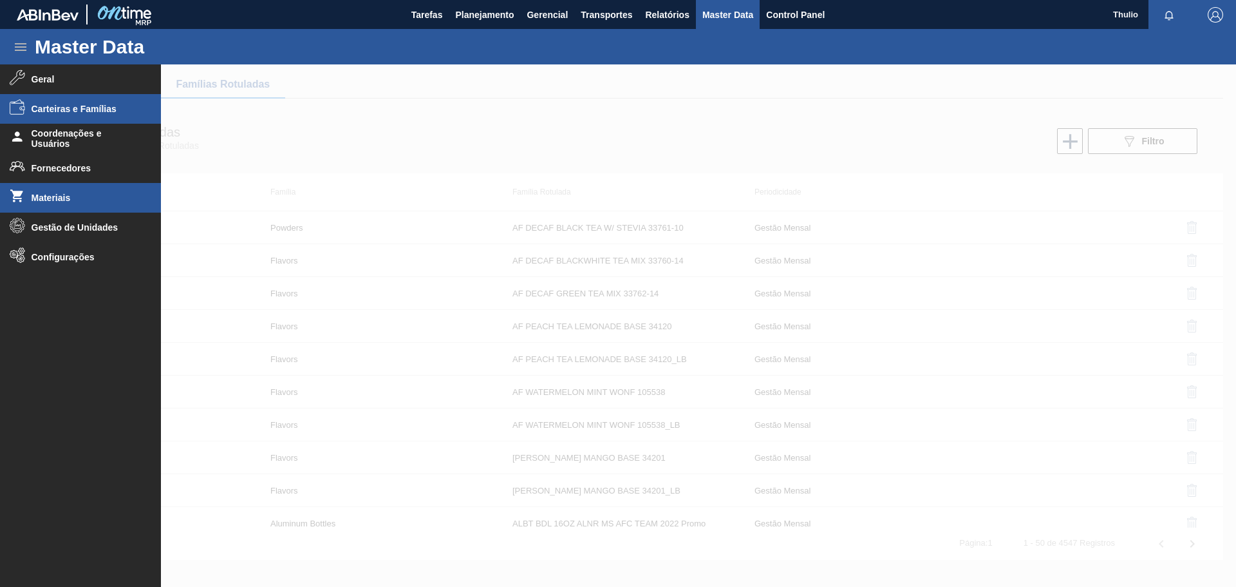
click at [90, 194] on span "Materiais" at bounding box center [85, 198] width 106 height 10
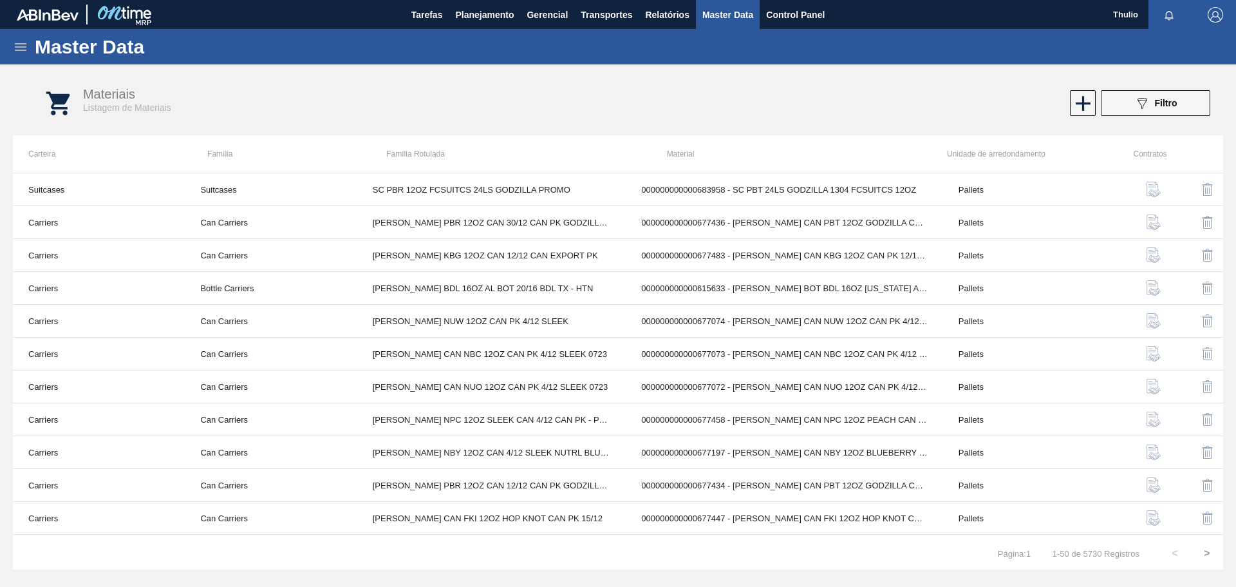
click at [1155, 111] on button "089F7B8B-B2A5-4AFE-B5C0-19BA573D28AC Filtro" at bounding box center [1155, 103] width 109 height 26
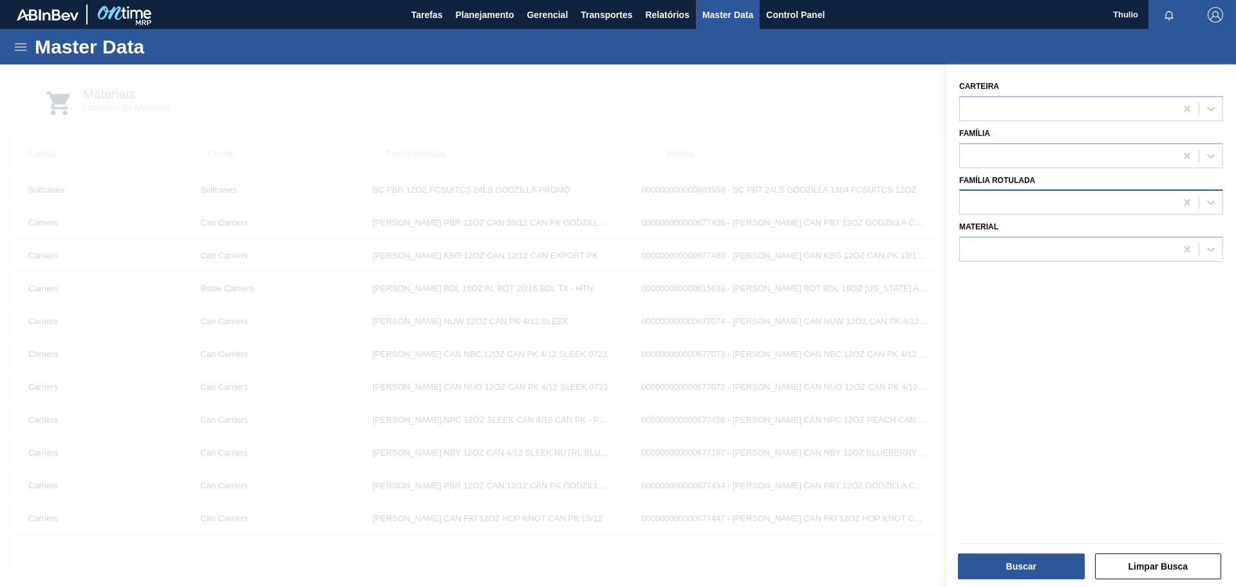
click at [1060, 194] on div at bounding box center [1068, 202] width 216 height 19
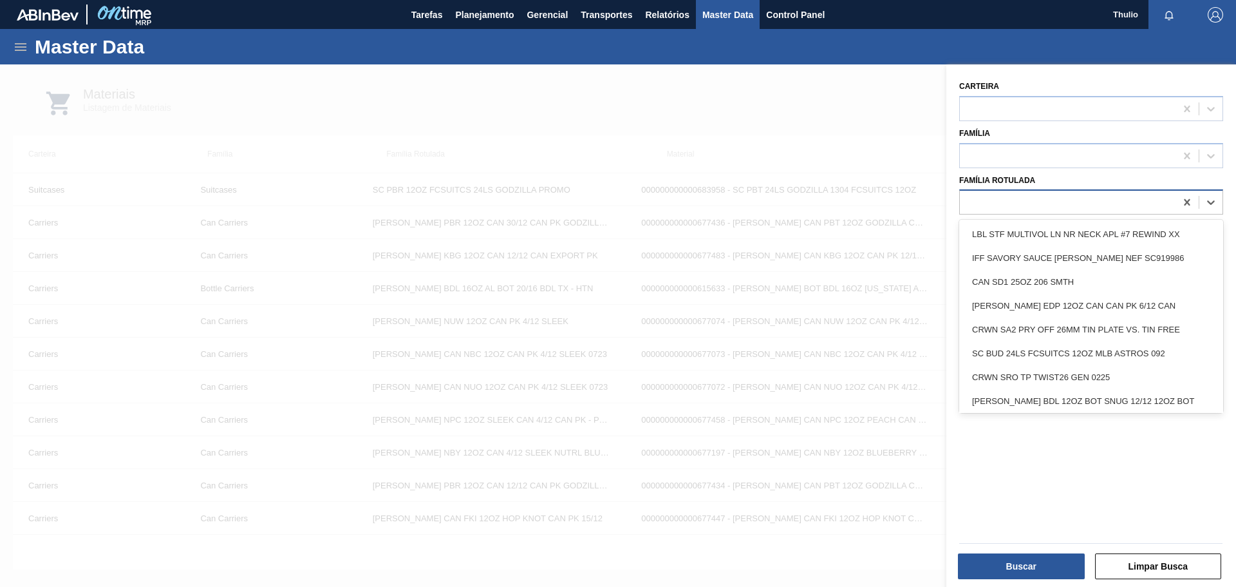
paste Rotulada "CARR BKX 12OZ BOT SNUG 12/12 12OZ BOT SNUG"
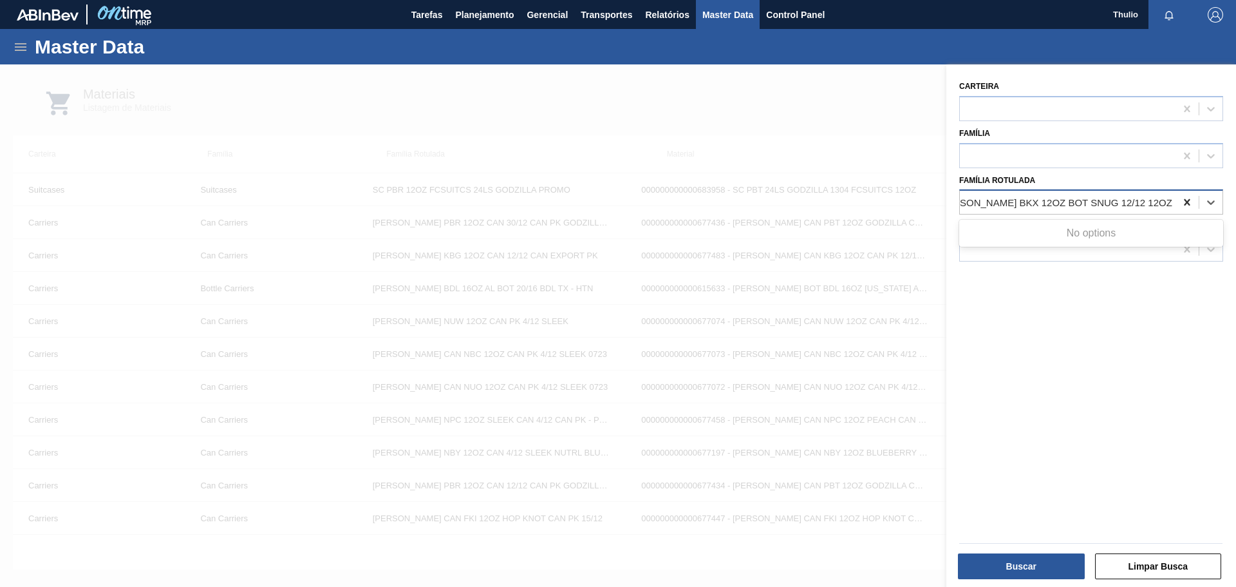
type Rotulada "CARR BKX 12OZ BOT SNUG 12/12 12OZ BOT SNUG"
click at [1184, 196] on icon at bounding box center [1187, 202] width 13 height 13
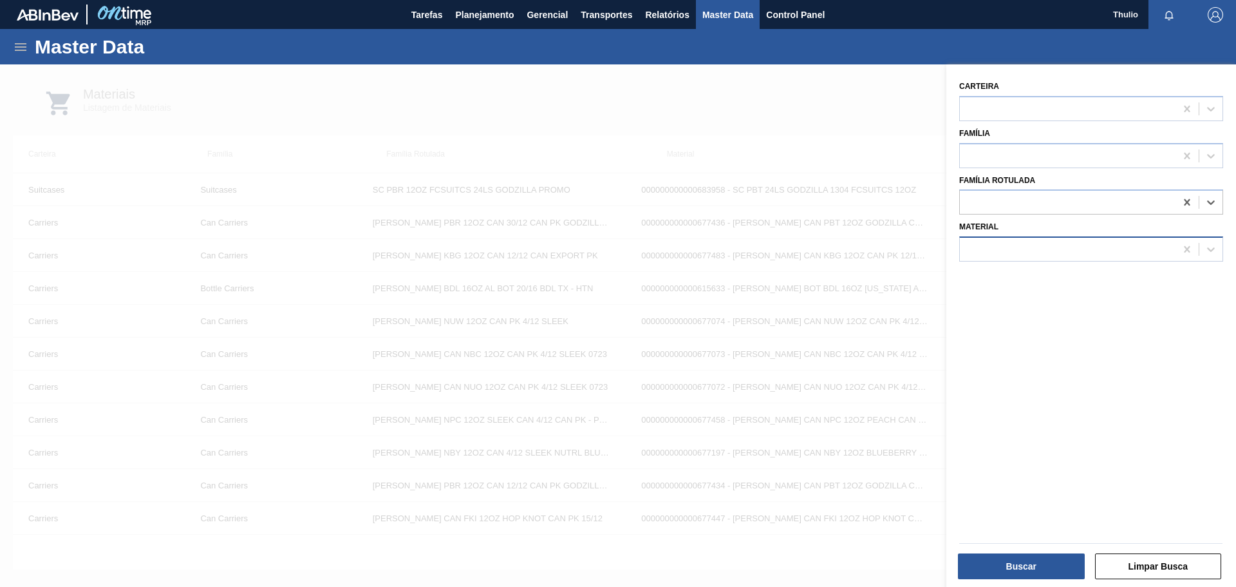
click at [1029, 249] on div at bounding box center [1068, 249] width 216 height 19
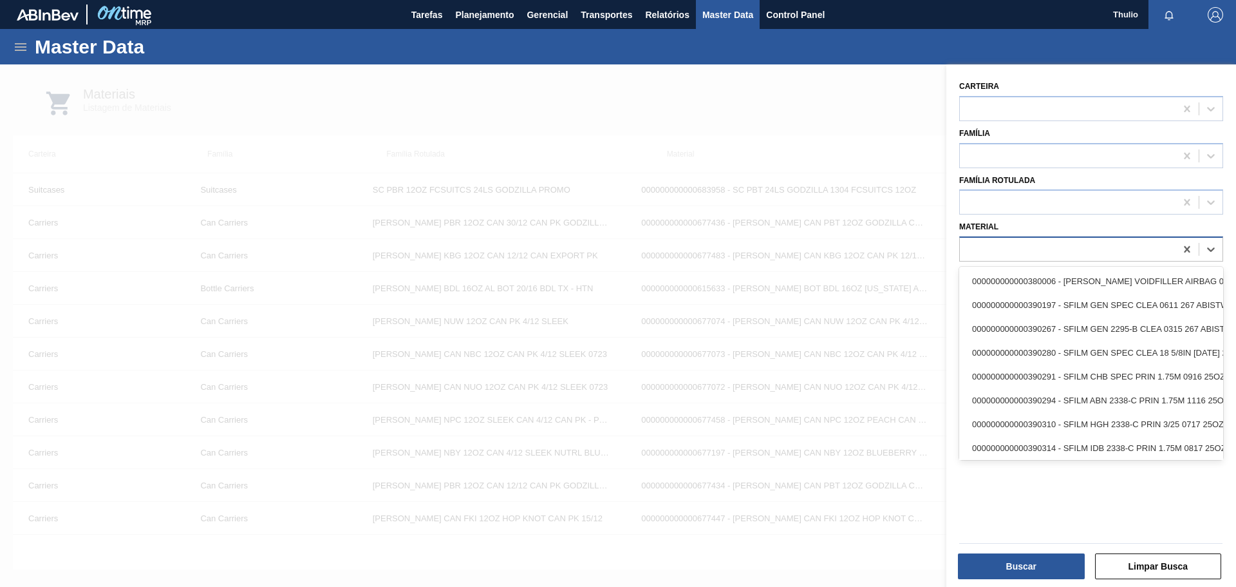
paste input "CARR BKX 12OZ BOT SNUG 12/12 12OZ BOT SNUG"
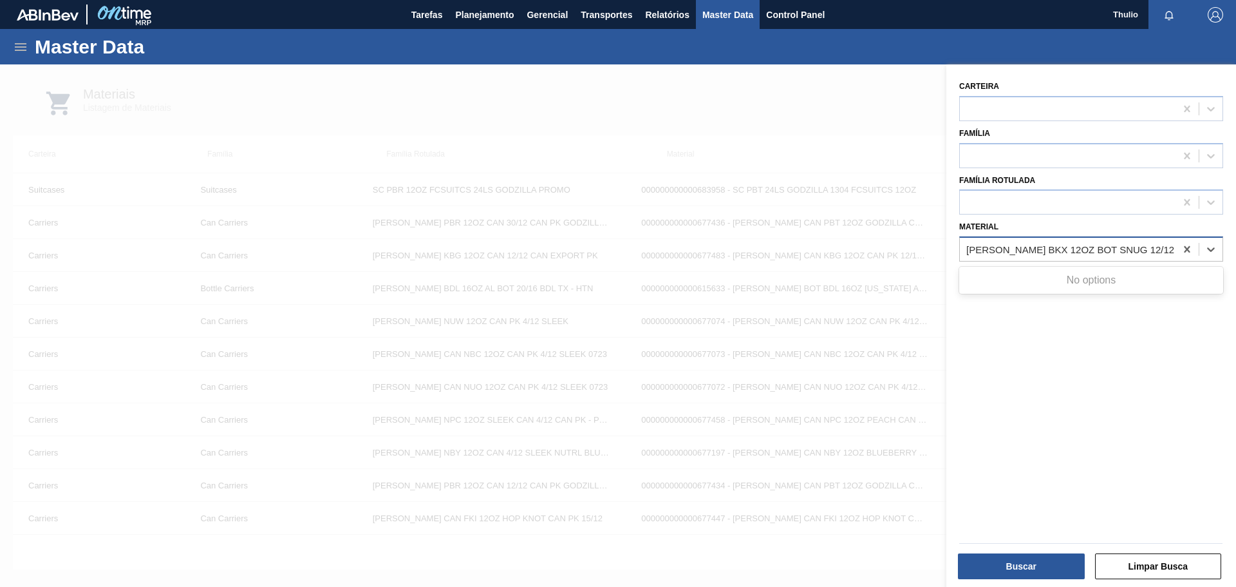
scroll to position [0, 29]
type input "CARR BKX 12OZ BOT SNUG 12/12 12OZ BOT SNUG"
click at [1185, 253] on icon at bounding box center [1187, 249] width 13 height 13
click at [1185, 249] on icon at bounding box center [1187, 249] width 6 height 6
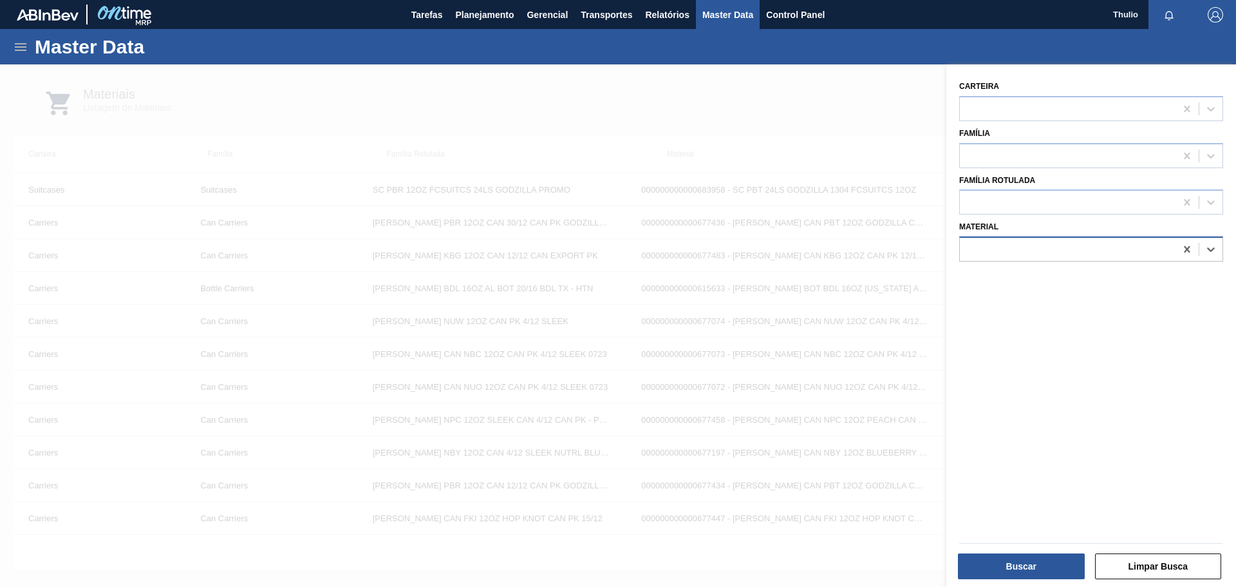
paste input "614921"
type input "614921"
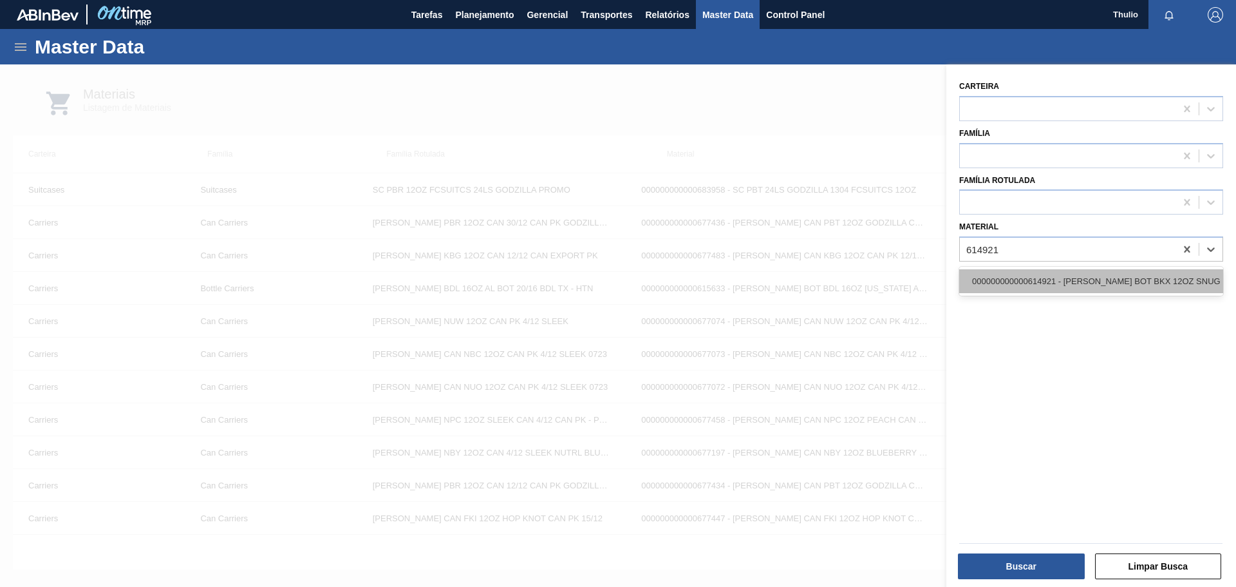
click at [1088, 276] on div "000000000000614921 - CARR BOT BKX 12OZ SNUG 12/12 12OZ BOT 05" at bounding box center [1091, 281] width 264 height 24
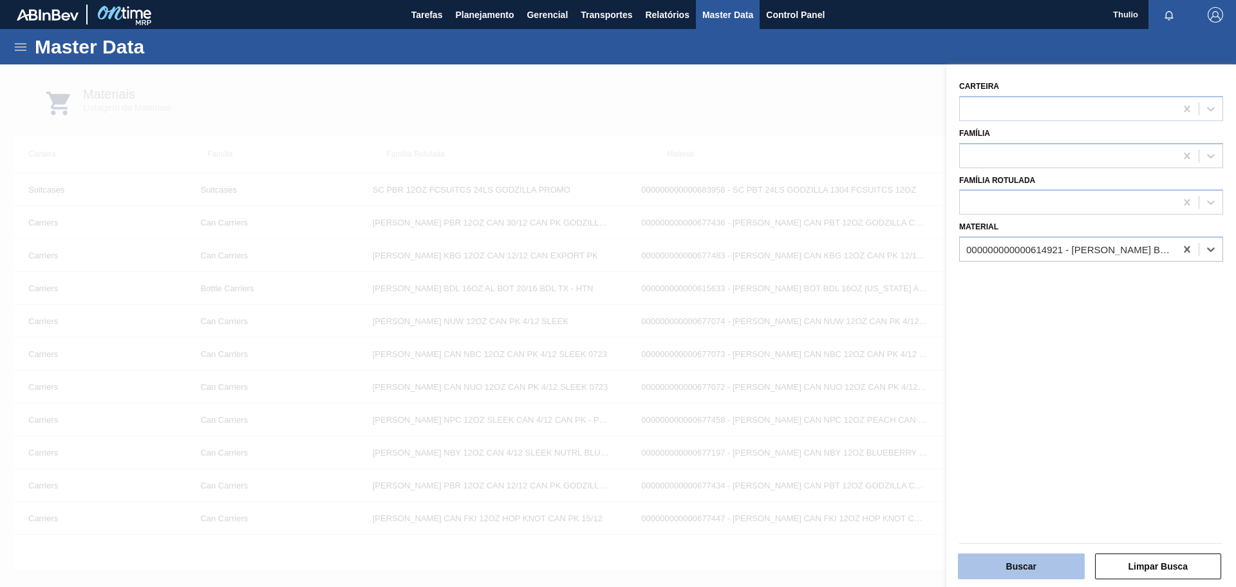
click at [1036, 556] on button "Buscar" at bounding box center [1021, 566] width 127 height 26
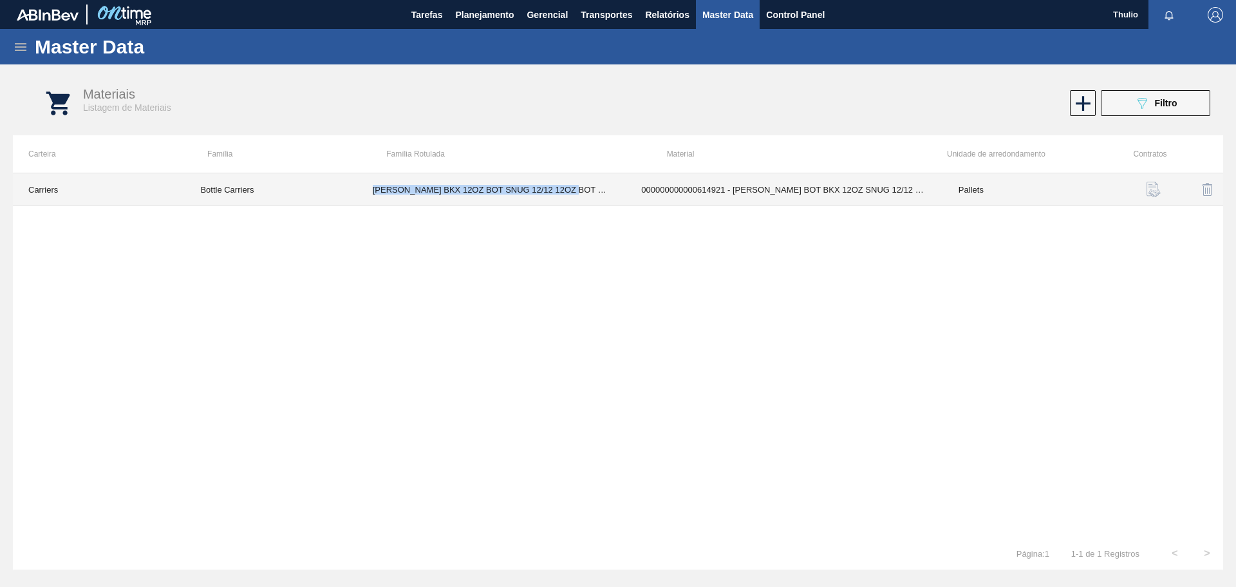
drag, startPoint x: 578, startPoint y: 194, endPoint x: 372, endPoint y: 185, distance: 206.2
click at [372, 185] on td "CARR BKX 12OZ BOT SNUG 12/12 12OZ BOT SNUG" at bounding box center [491, 189] width 269 height 33
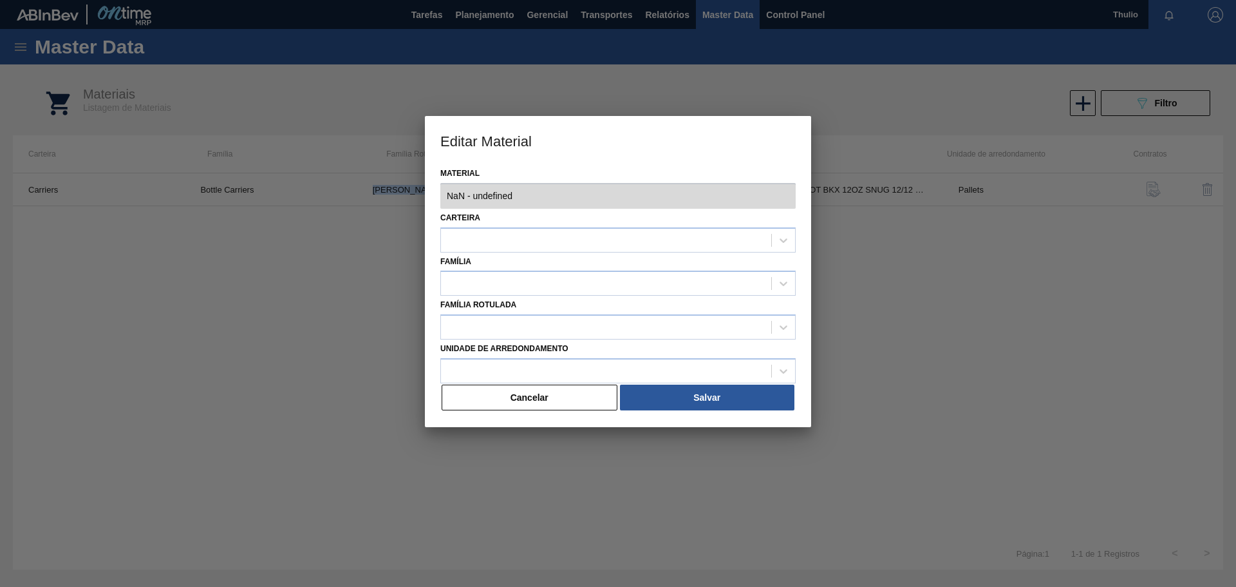
type input "614921 - 000000000000614921 - CARR BOT BKX 12OZ SNUG 12/12 12OZ BOT 05"
click at [489, 404] on button "Cancelar" at bounding box center [530, 397] width 176 height 26
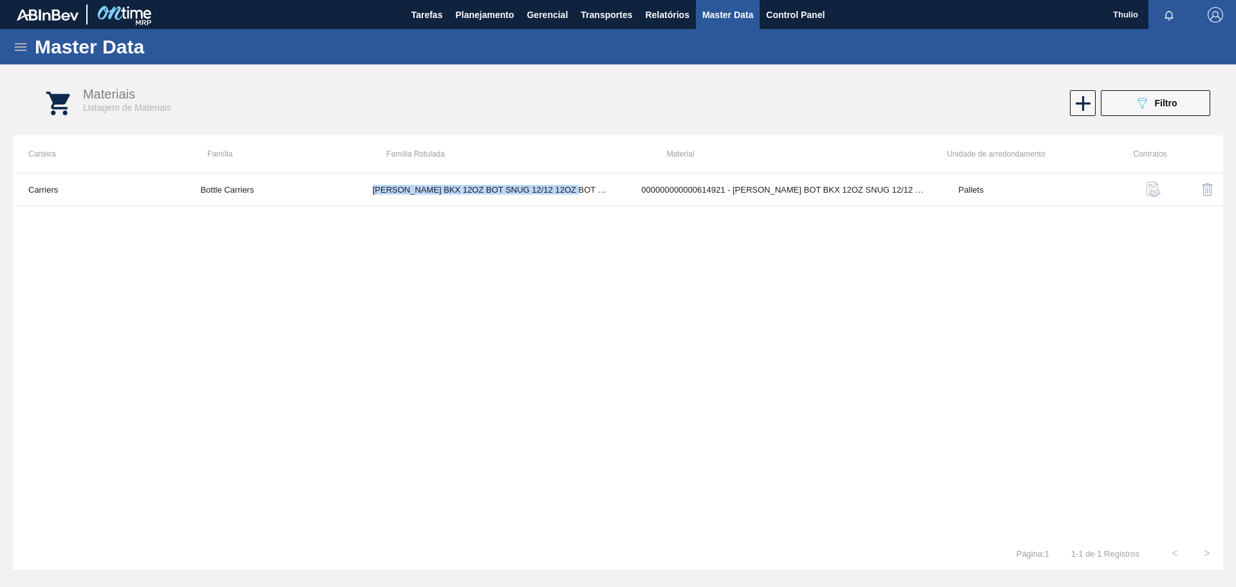
copy td "CARR BKX 12OZ BOT SNUG 12/12 12OZ BOT SNUG"
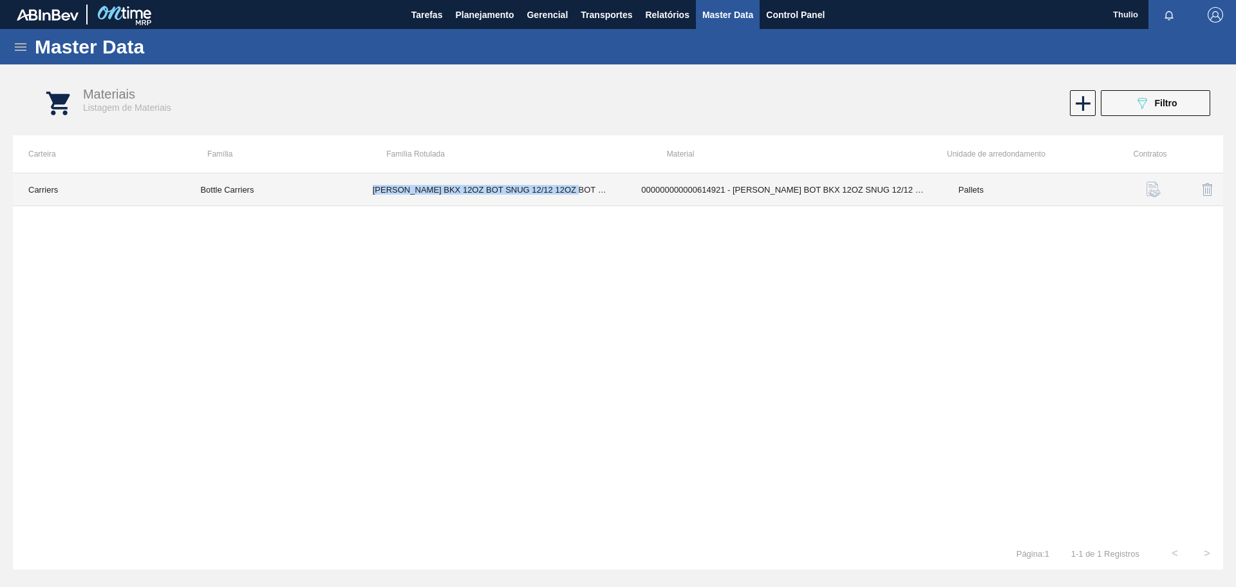
click at [588, 200] on td "CARR BKX 12OZ BOT SNUG 12/12 12OZ BOT SNUG" at bounding box center [491, 189] width 269 height 33
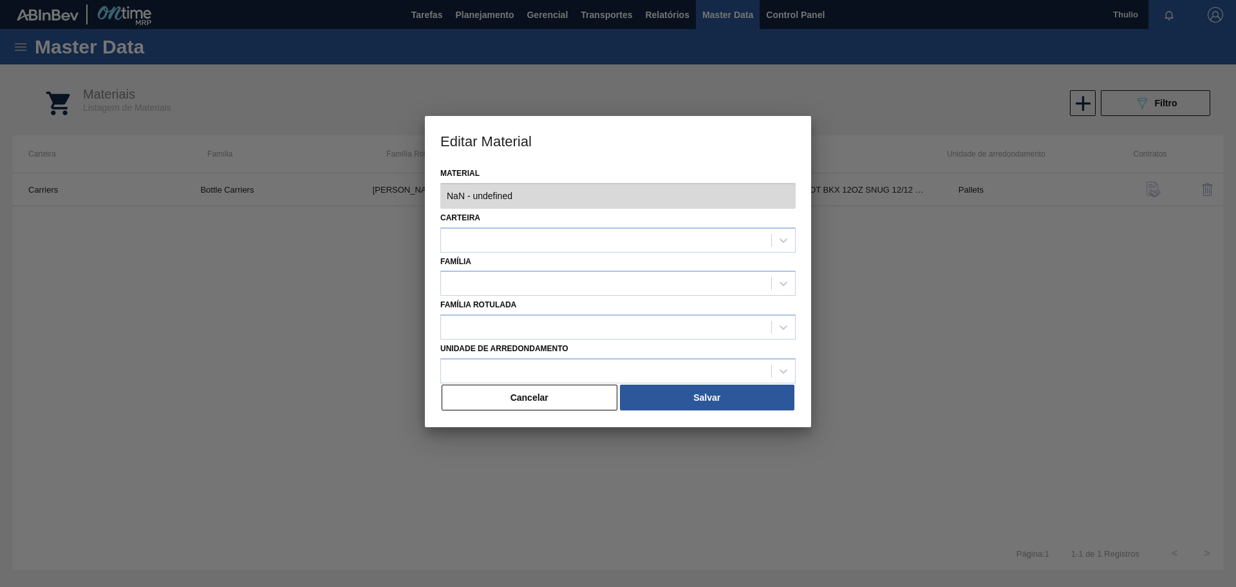
type input "614921 - 000000000000614921 - CARR BOT BKX 12OZ SNUG 12/12 12OZ BOT 05"
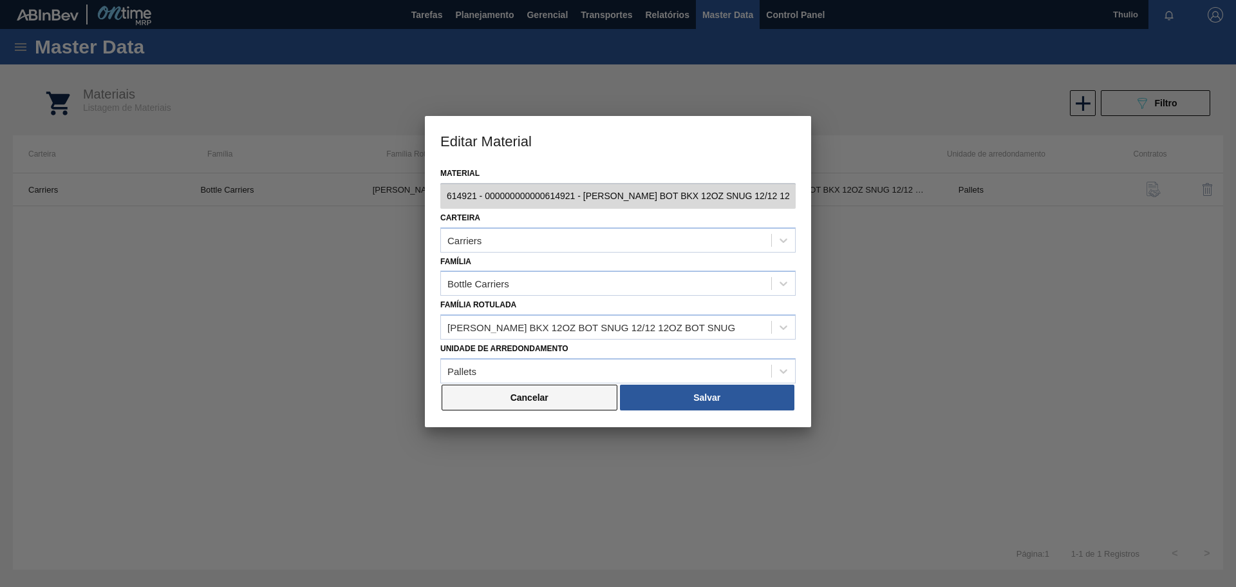
click at [514, 408] on button "Cancelar" at bounding box center [530, 397] width 176 height 26
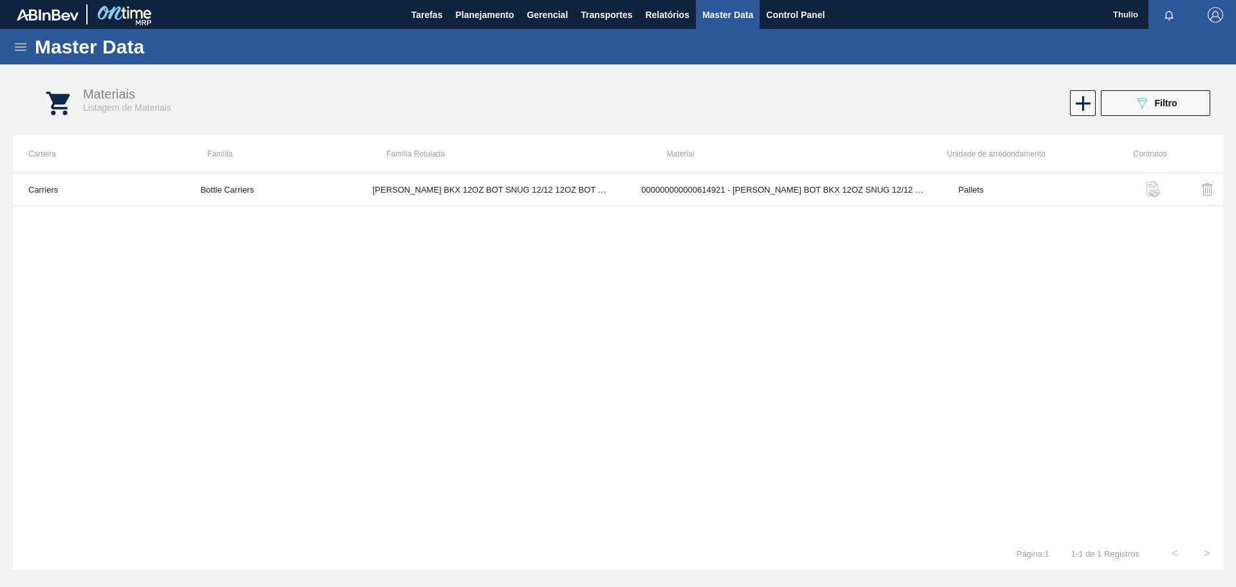
click at [18, 48] on icon at bounding box center [20, 46] width 15 height 15
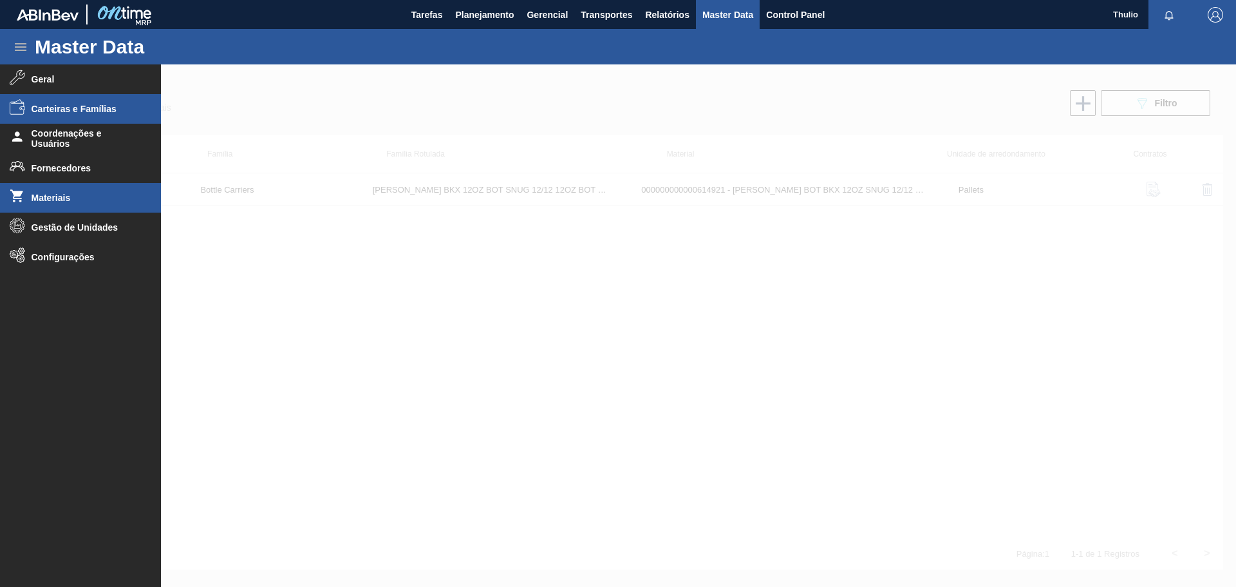
click at [82, 106] on span "Carteiras e Famílias" at bounding box center [85, 109] width 106 height 10
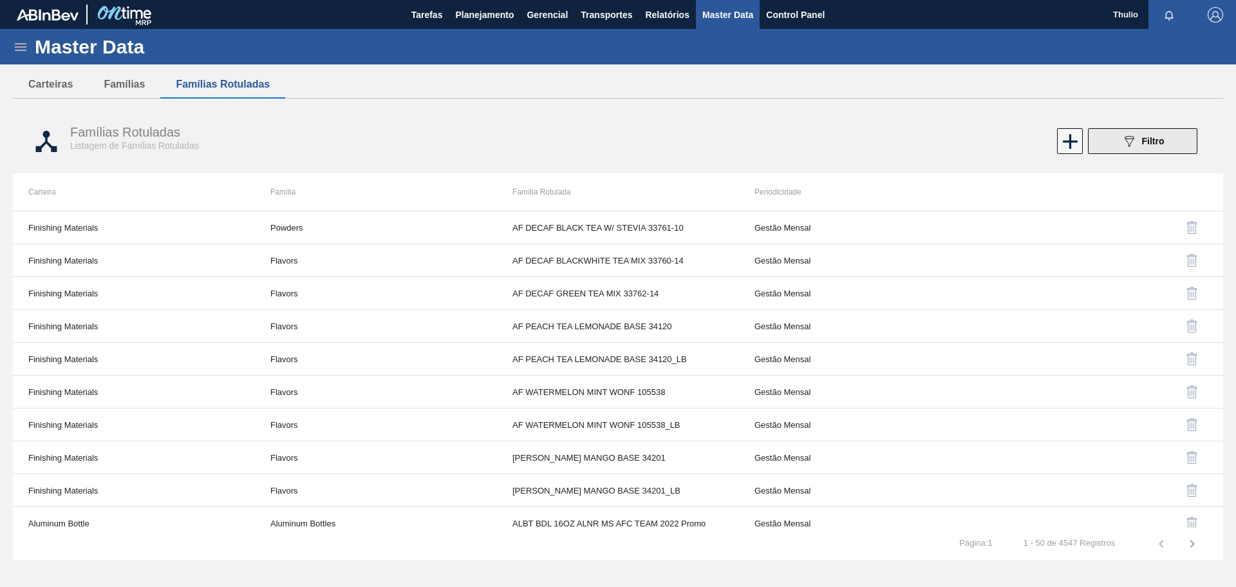
click at [1176, 136] on button "089F7B8B-B2A5-4AFE-B5C0-19BA573D28AC Filtro" at bounding box center [1142, 141] width 109 height 26
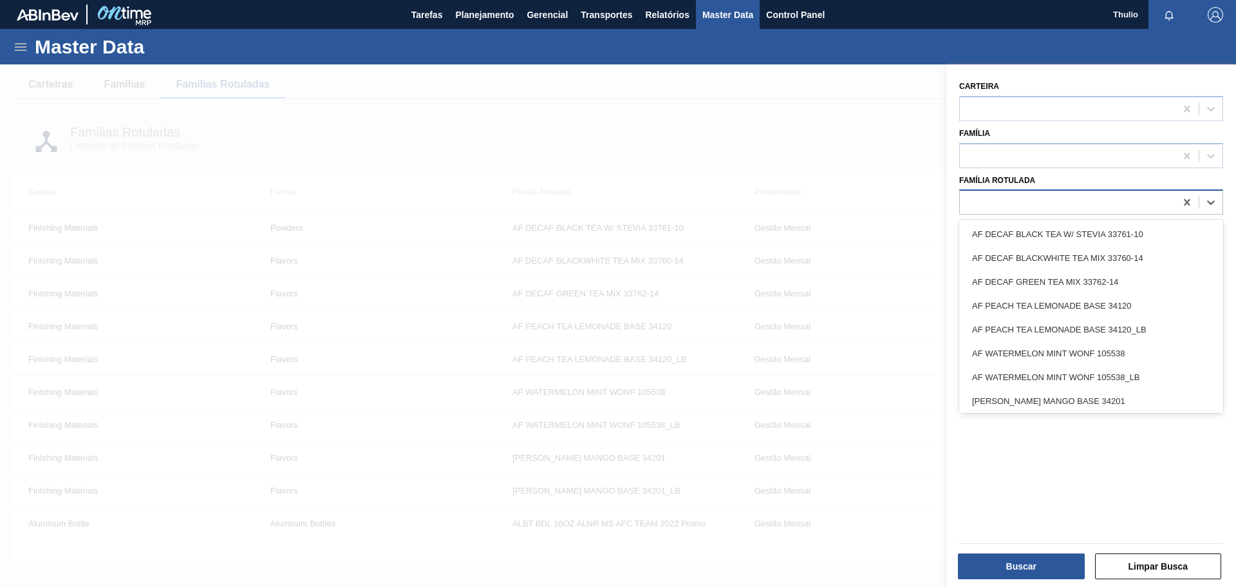
click at [1038, 205] on div at bounding box center [1068, 202] width 216 height 19
paste Rotulada "CARR BKX 12OZ BOT SNUG 12/12 12OZ BOT SNUG"
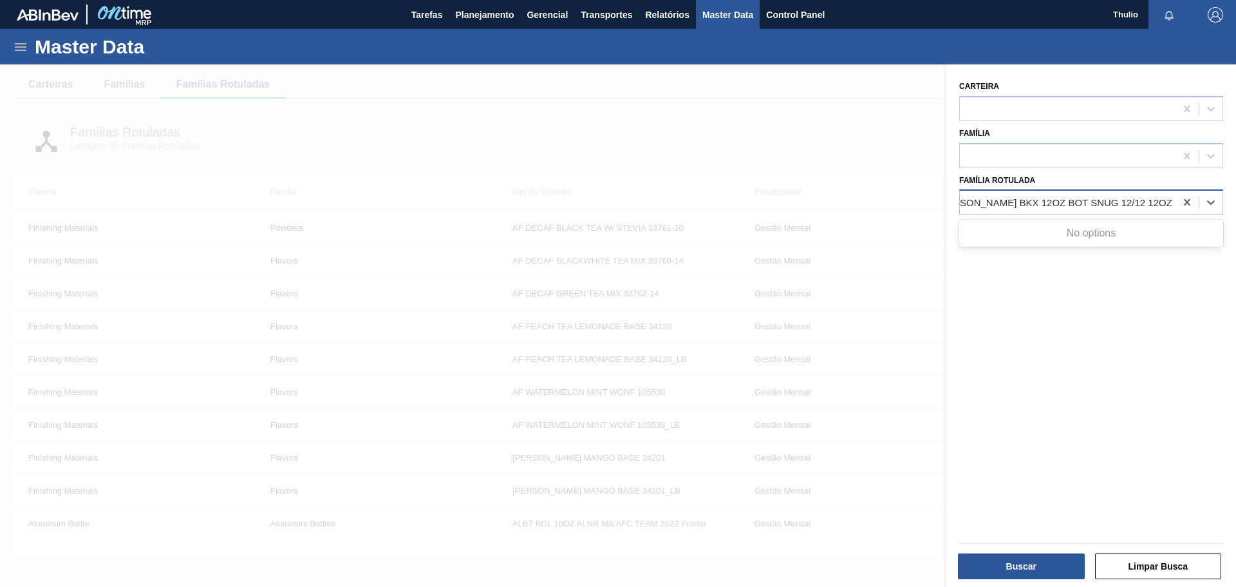
click at [1001, 207] on Rotulada "CARR BKX 12OZ BOT SNUG 12/12 12OZ BOT SNUG" at bounding box center [1055, 202] width 237 height 11
type Rotulada "CARR BKX 12OZ BOT SNUG 12/12 12OZ BOT SNUG"
drag, startPoint x: 1174, startPoint y: 203, endPoint x: 1031, endPoint y: 203, distance: 142.3
click at [1031, 203] on div at bounding box center [1091, 201] width 264 height 25
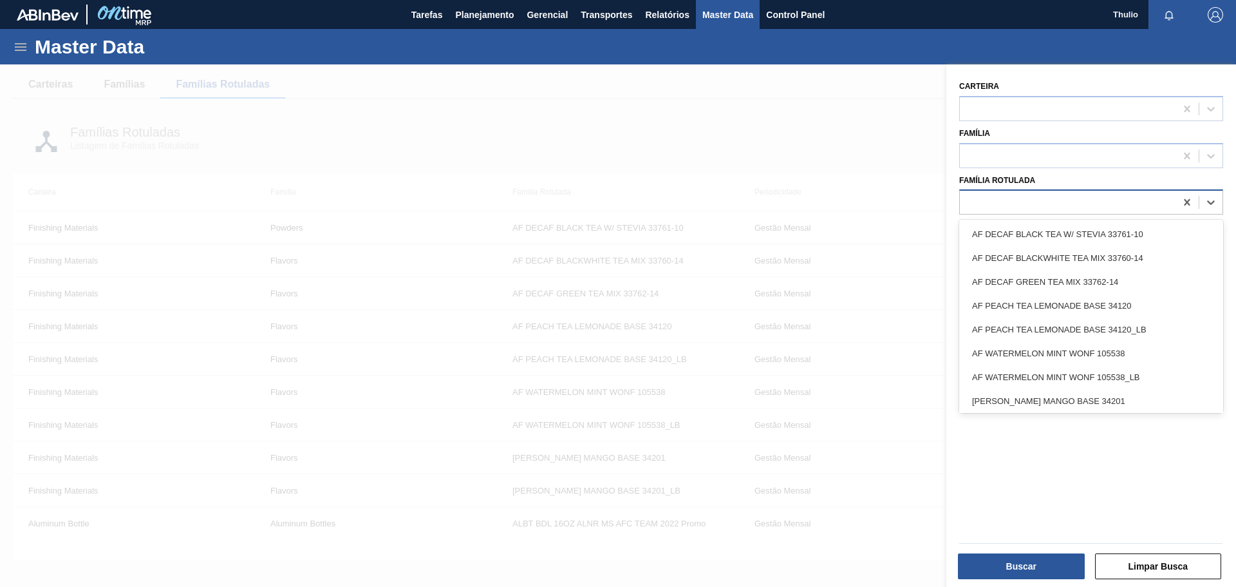
click at [1031, 203] on div at bounding box center [1068, 202] width 216 height 19
paste Rotulada "CARR BKX 12OZ BOT SNUG 12/12 12OZ BOT SNUG"
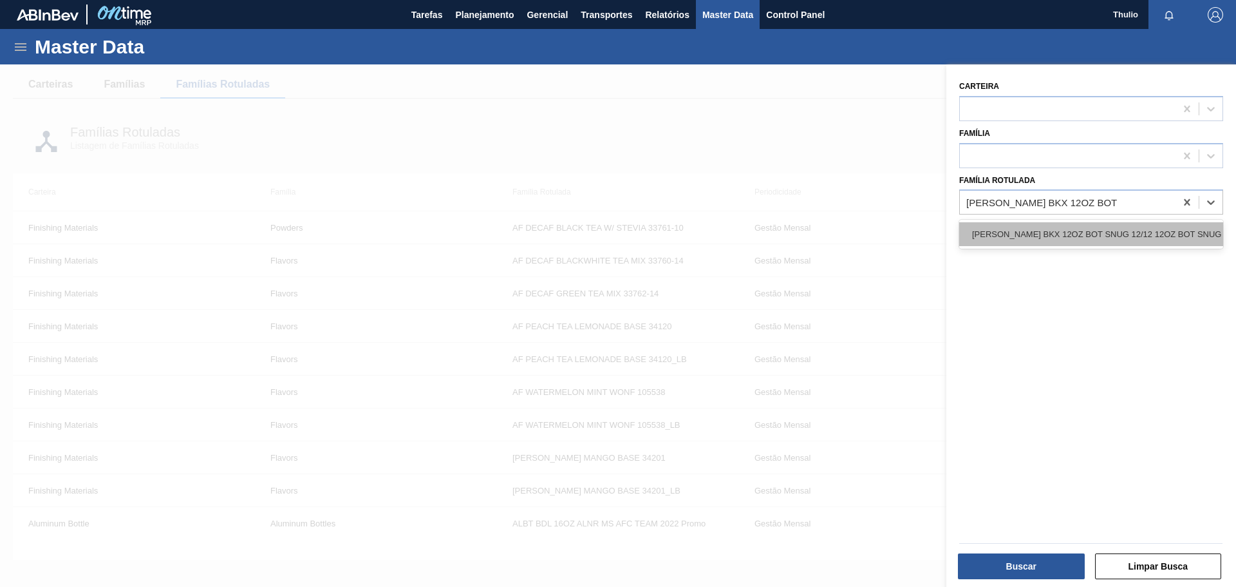
type Rotulada "CARR BKX 12OZ BOT SNUG"
click at [1080, 240] on div "CARR BKX 12OZ BOT SNUG 12/12 12OZ BOT SNUG" at bounding box center [1091, 234] width 264 height 24
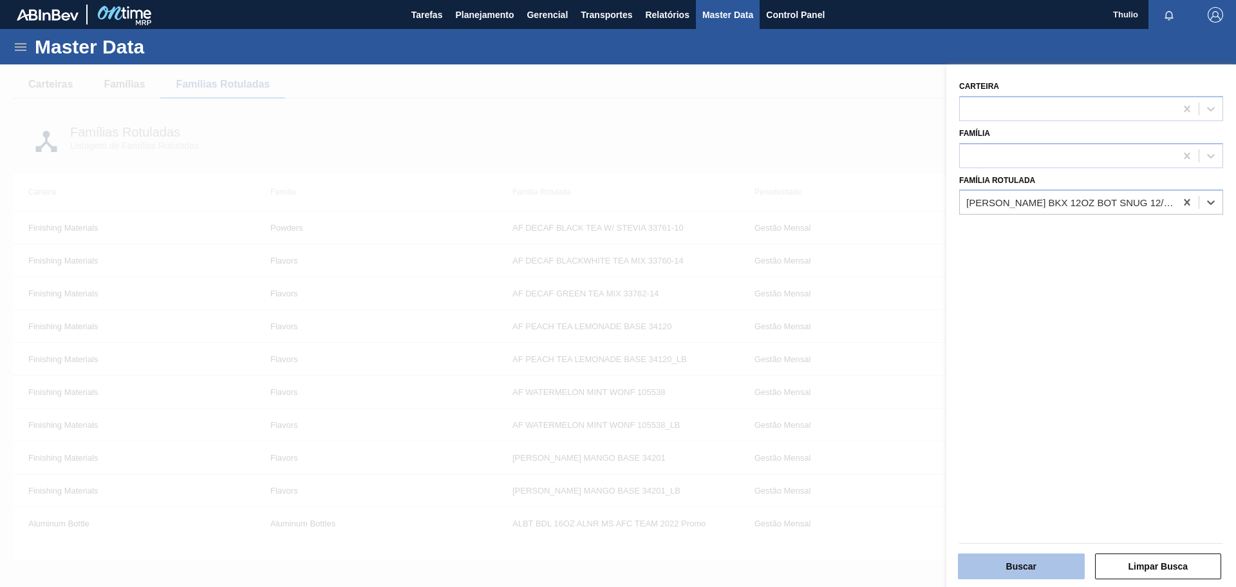
click at [996, 560] on button "Buscar" at bounding box center [1021, 566] width 127 height 26
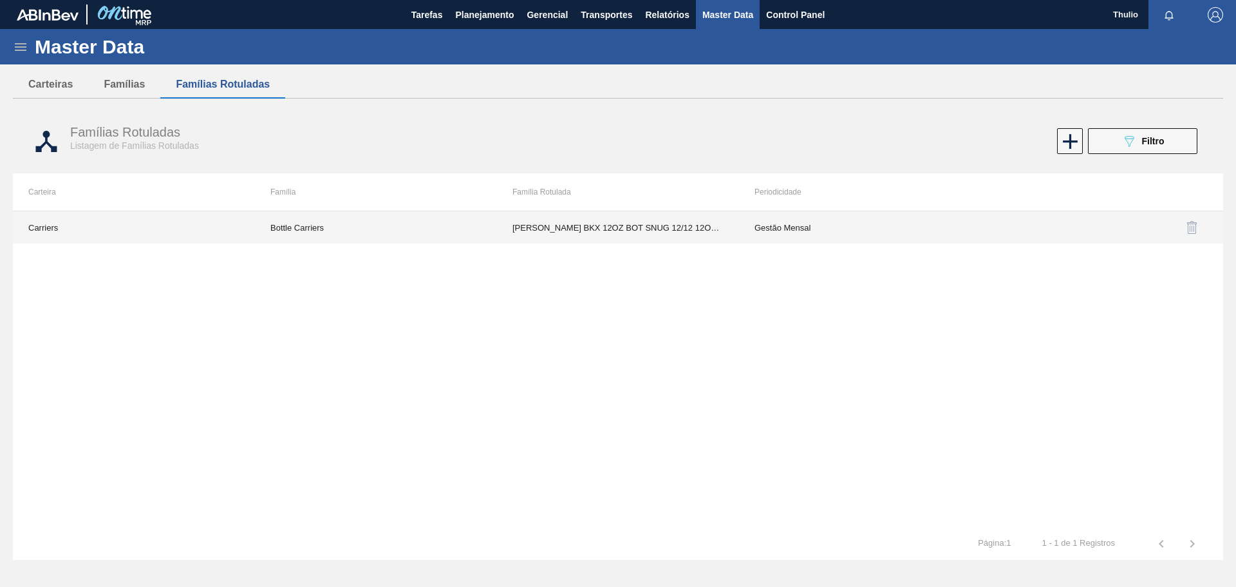
click at [621, 233] on td "CARR BKX 12OZ BOT SNUG 12/12 12OZ BOT SNUG" at bounding box center [618, 227] width 242 height 32
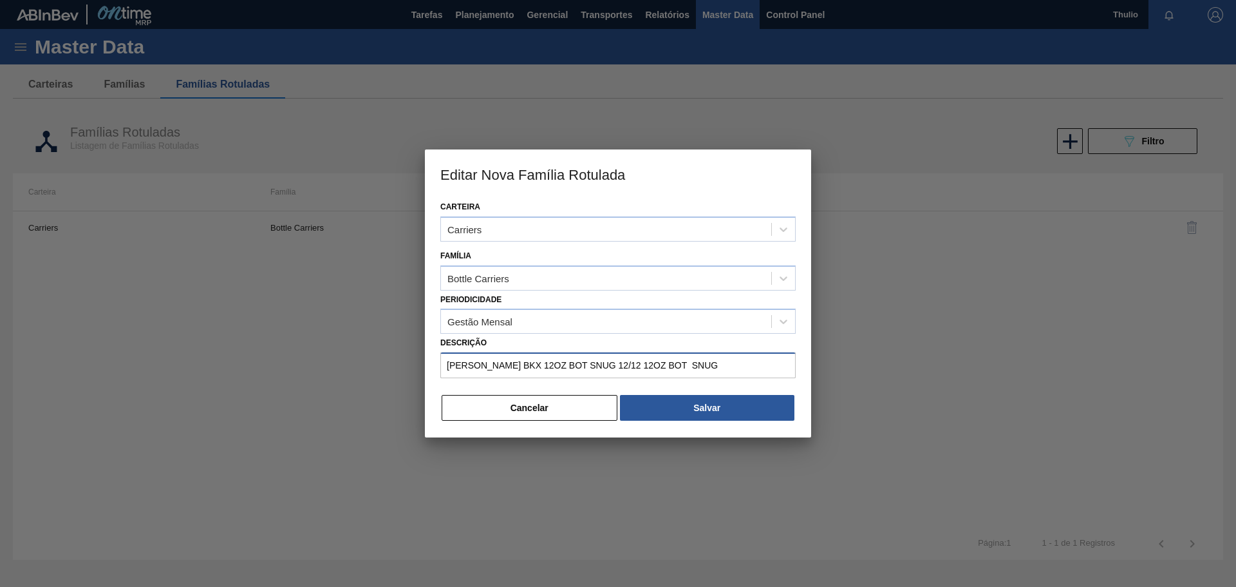
click at [648, 362] on input "CARR BKX 12OZ BOT SNUG 12/12 12OZ BOT SNUG" at bounding box center [617, 365] width 355 height 26
click at [644, 361] on input "CARR BKX 12OZ BOT SNUG 12/12 12OZ BOT SNUG" at bounding box center [617, 365] width 355 height 26
type input "CARR BKX 12OZ BOT SNUG 12/12 12OZ BOT SNUG"
click at [496, 415] on button "Cancelar" at bounding box center [530, 408] width 176 height 26
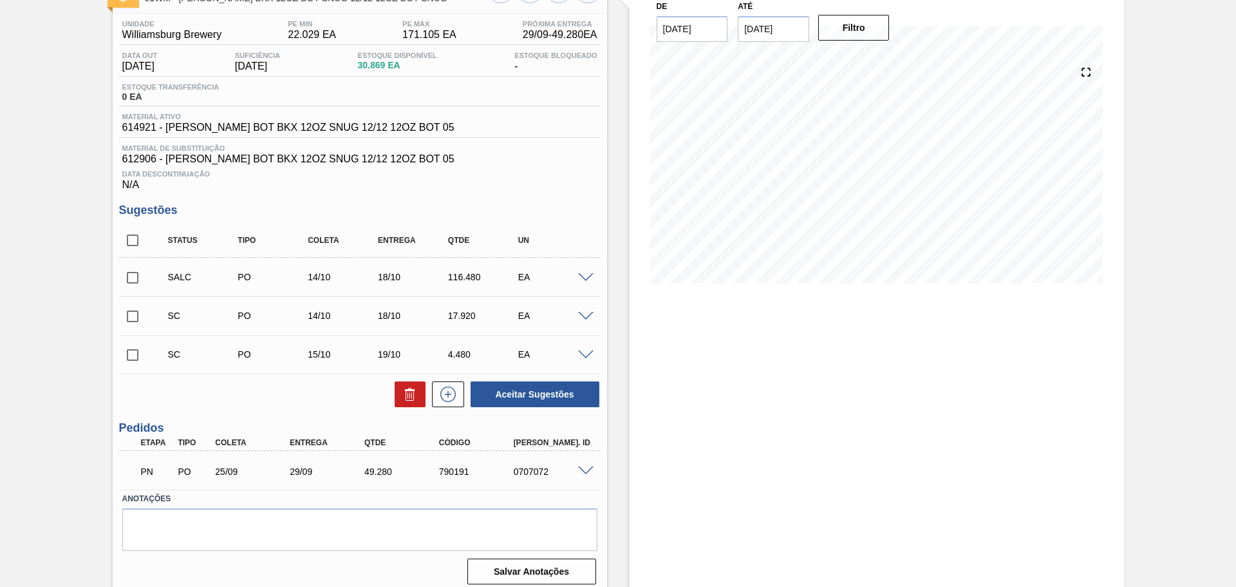
scroll to position [102, 0]
